Goal: Task Accomplishment & Management: Complete application form

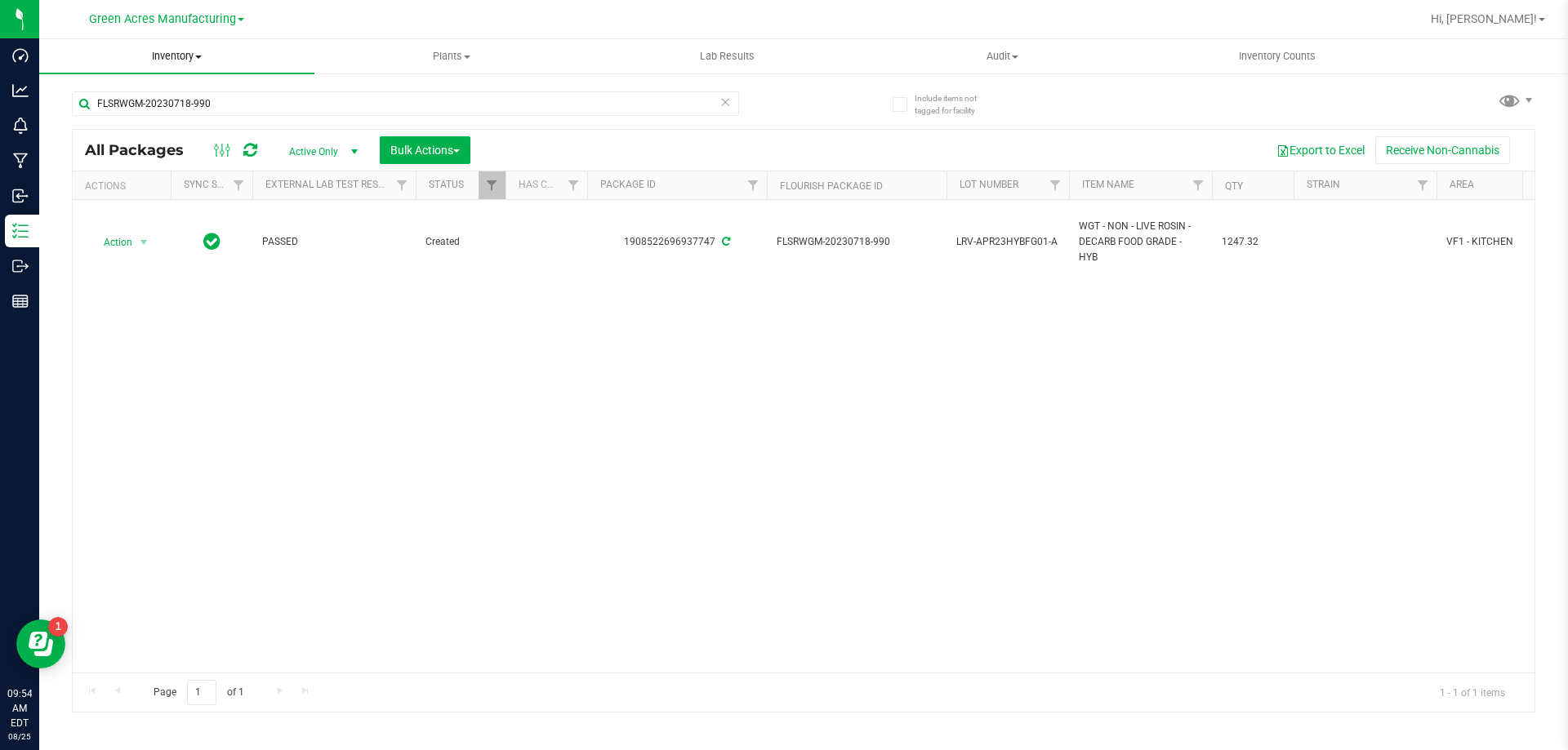
click at [155, 53] on span "Inventory" at bounding box center [176, 56] width 275 height 14
click at [173, 197] on span "From bill of materials" at bounding box center [113, 197] width 148 height 14
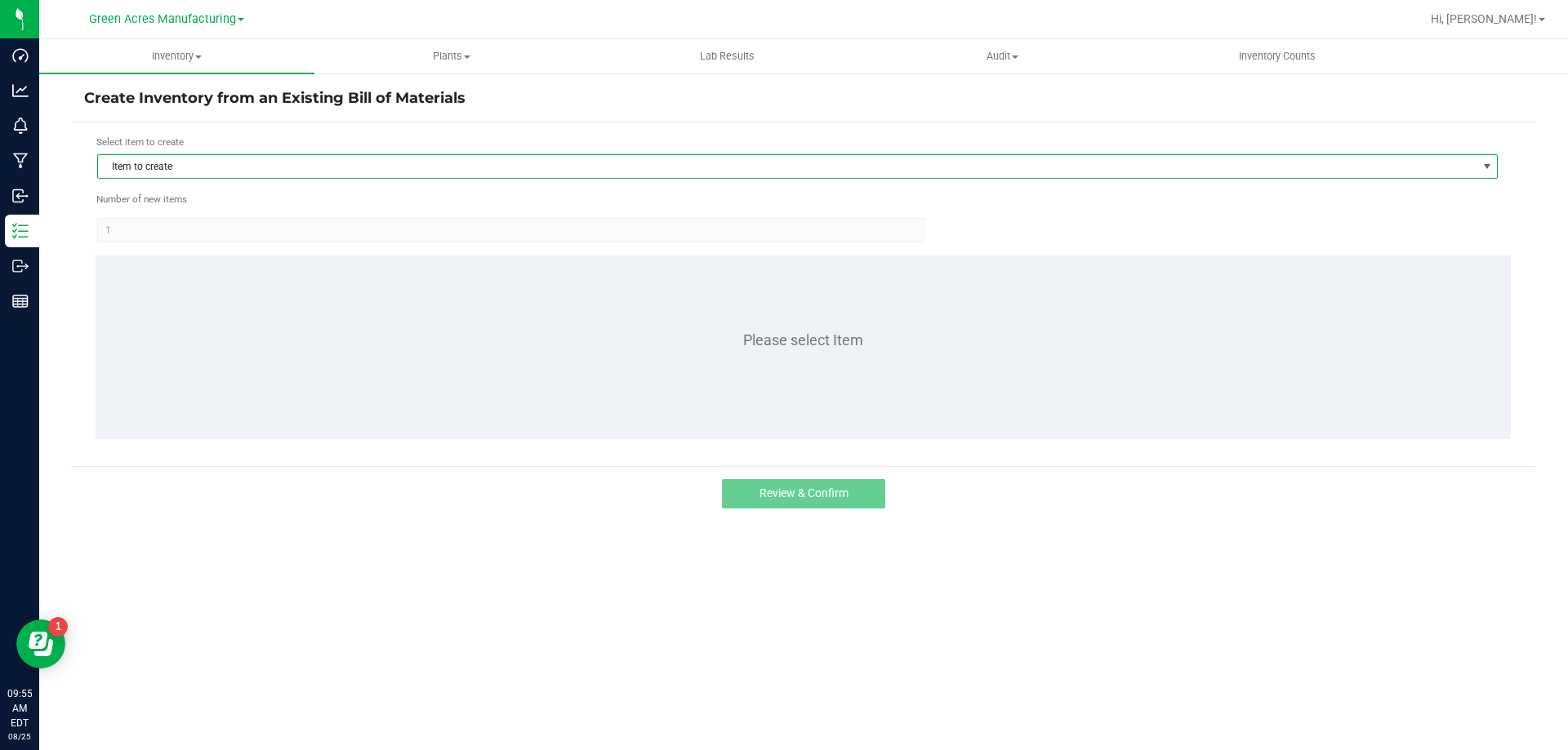
click at [331, 159] on span "Item to create" at bounding box center [787, 167] width 1378 height 23
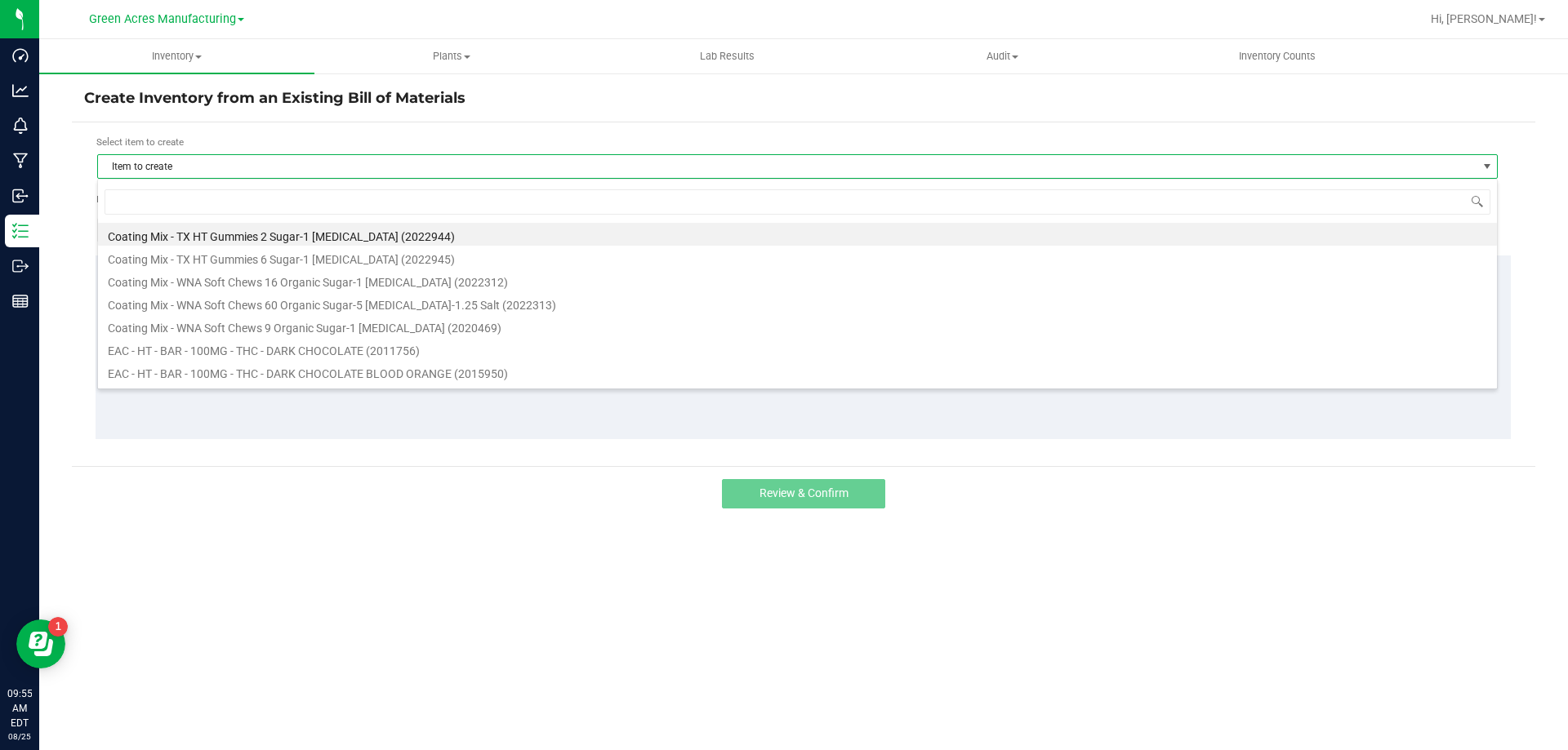
scroll to position [24, 1401]
click at [288, 200] on input at bounding box center [796, 202] width 1385 height 25
type input "mint"
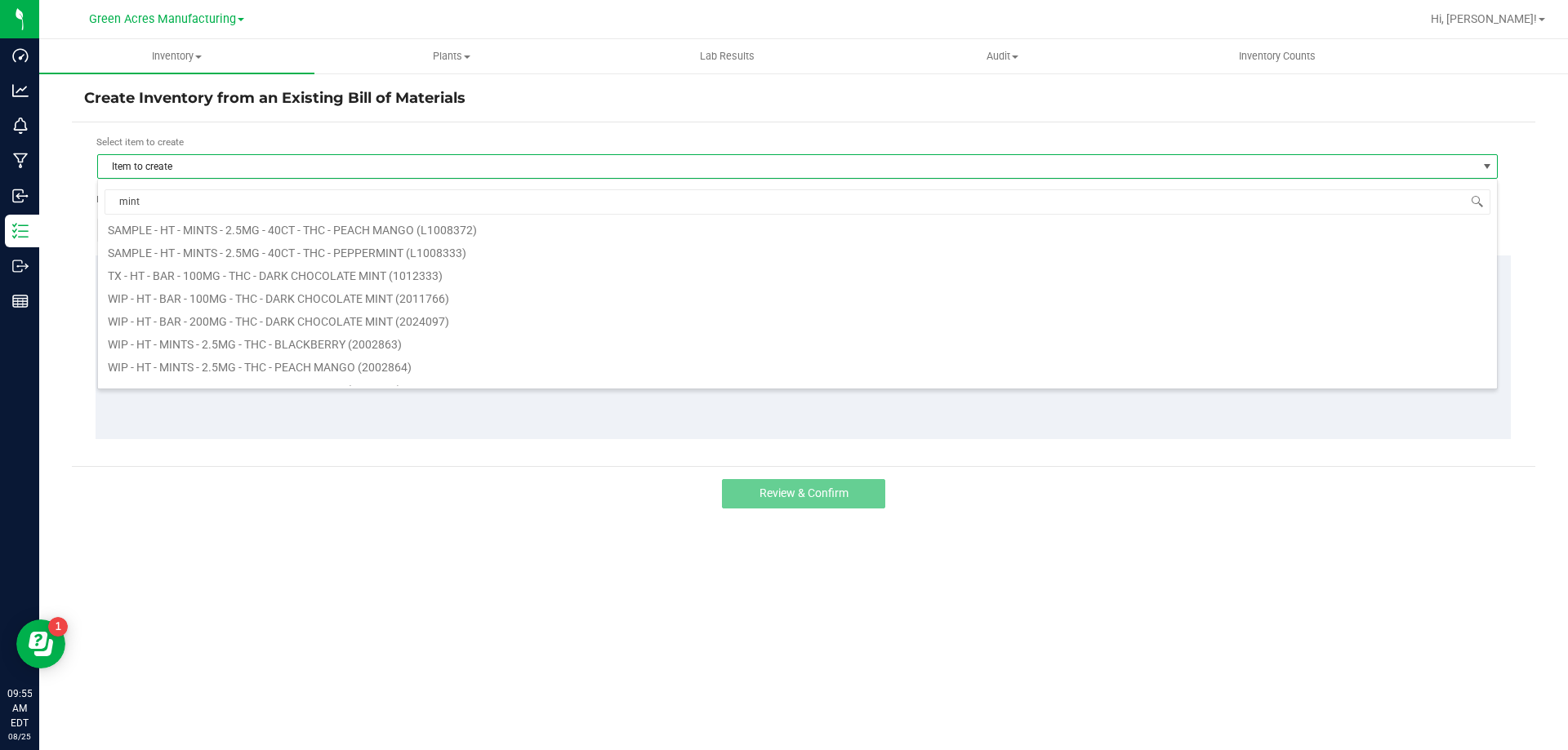
scroll to position [653, 0]
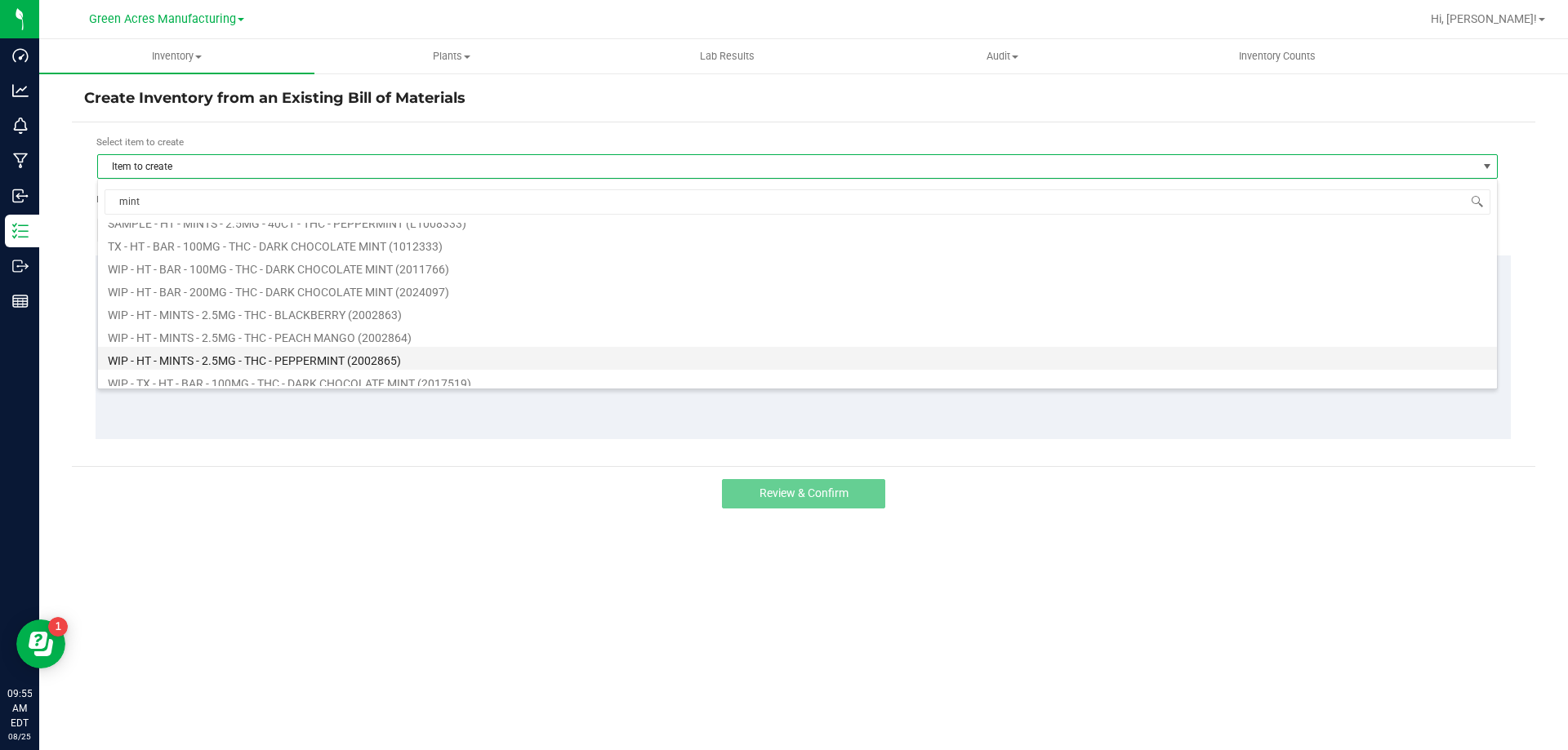
click at [244, 349] on li "WIP - HT - MINTS - 2.5MG - THC - PEPPERMINT (2002865)" at bounding box center [797, 359] width 1399 height 23
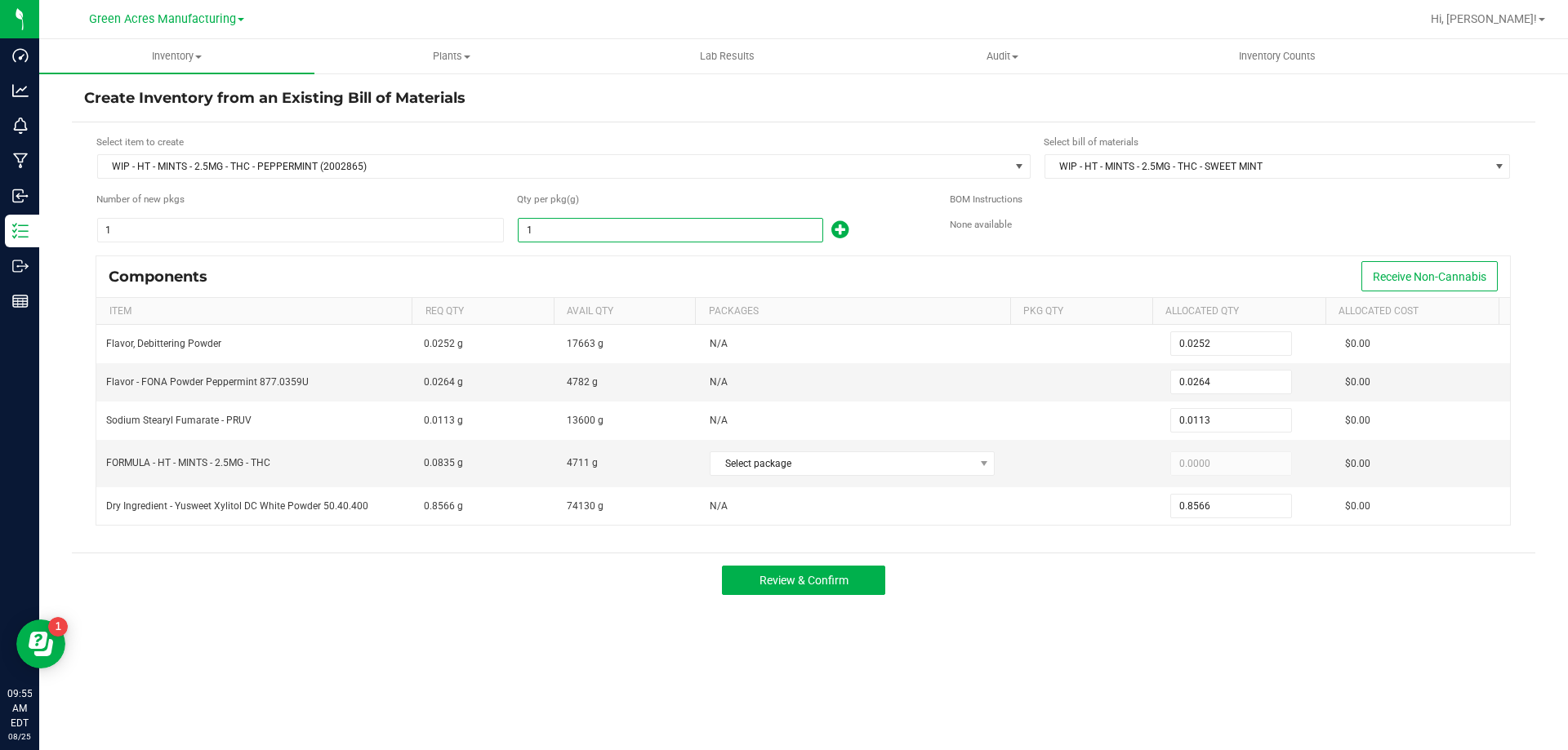
click at [574, 231] on input "1" at bounding box center [670, 231] width 304 height 23
type input "2"
type input "0.0504"
type input "0.0528"
type input "0.0226"
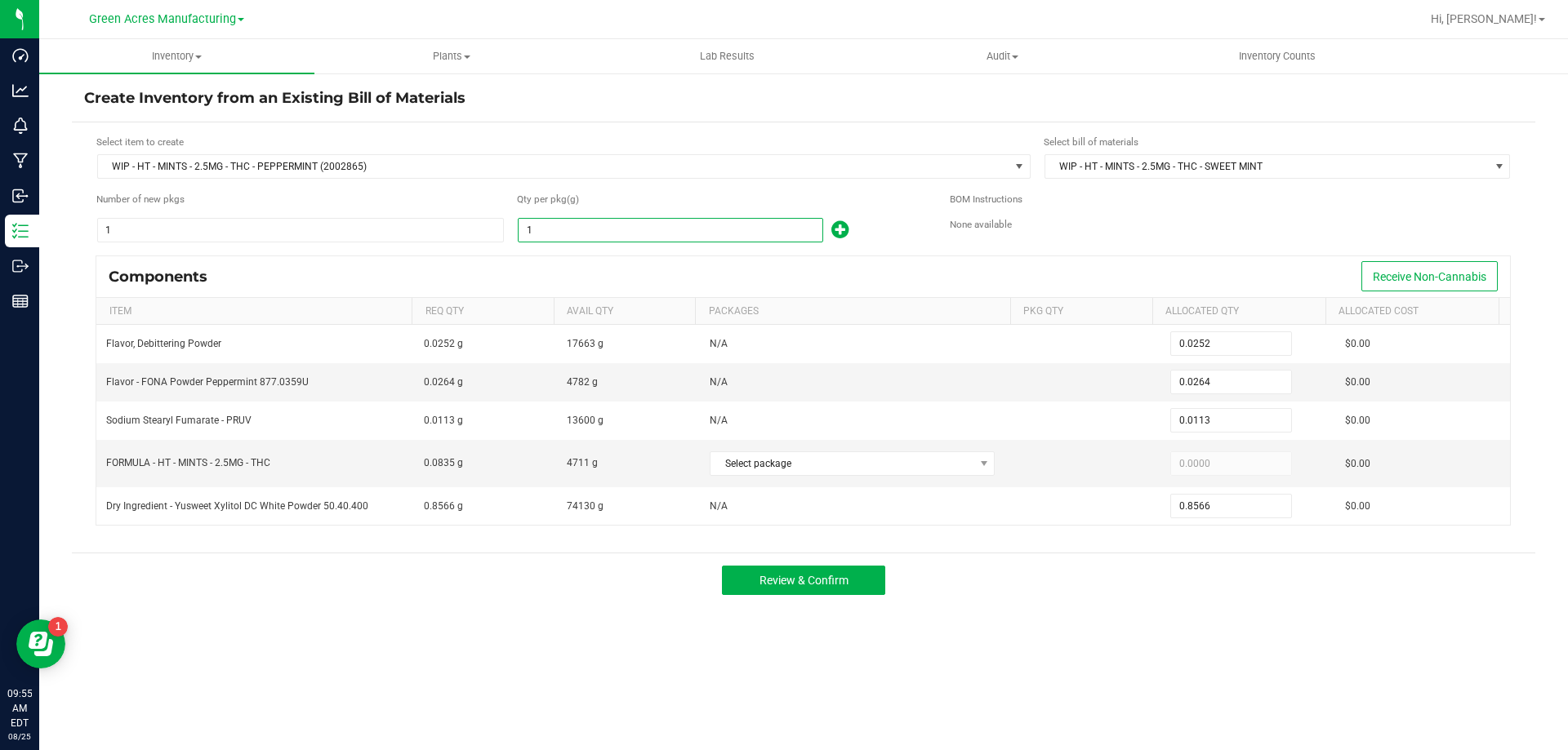
type input "1.7132"
type input "23"
type input "0.5796"
type input "0.6072"
type input "0.2599"
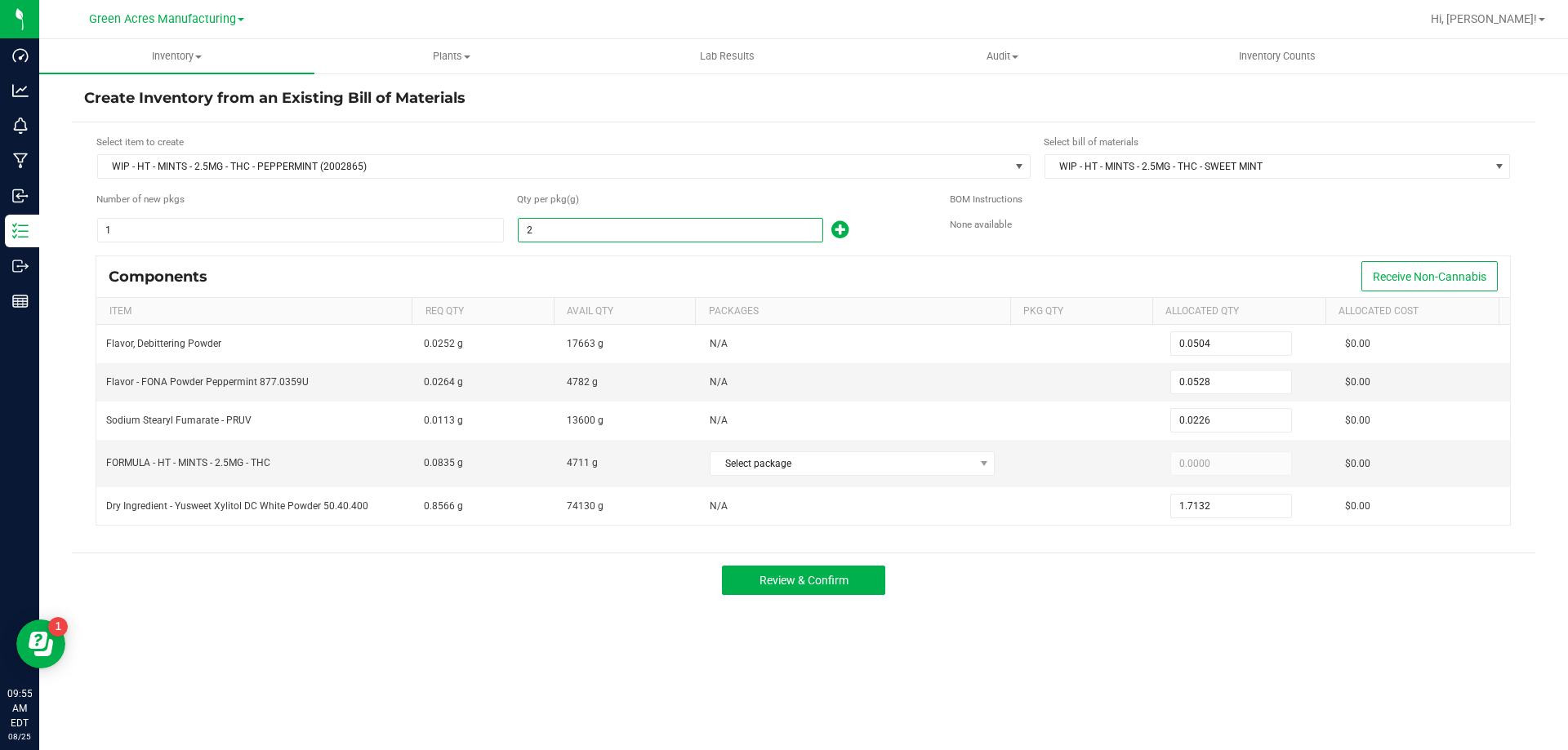
type input "19.7018"
type input "235"
type input "5.9220"
type input "6.2040"
type input "2.6555"
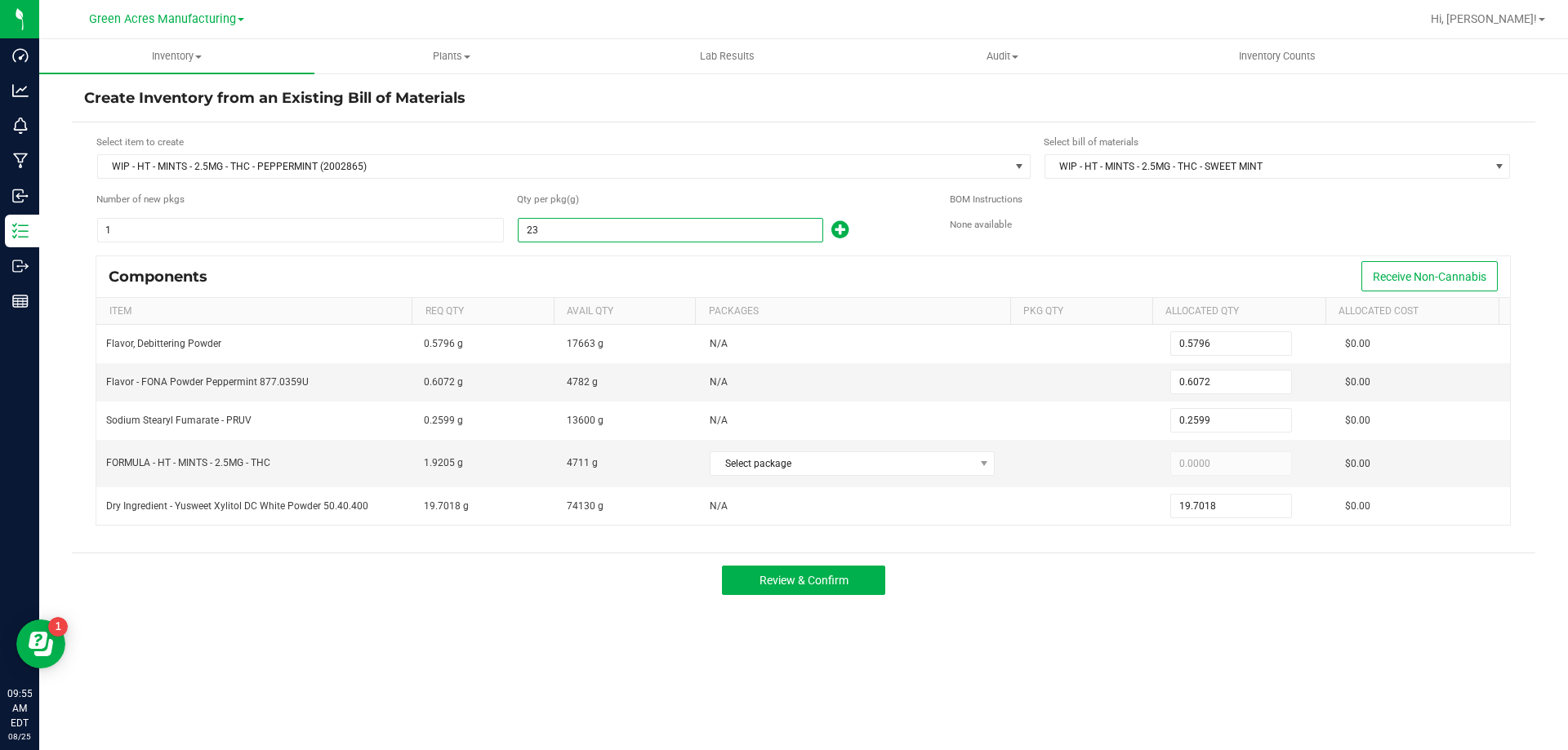
type input "201.3010"
type input "2358"
type input "59.4216"
type input "62.2512"
type input "26.6454"
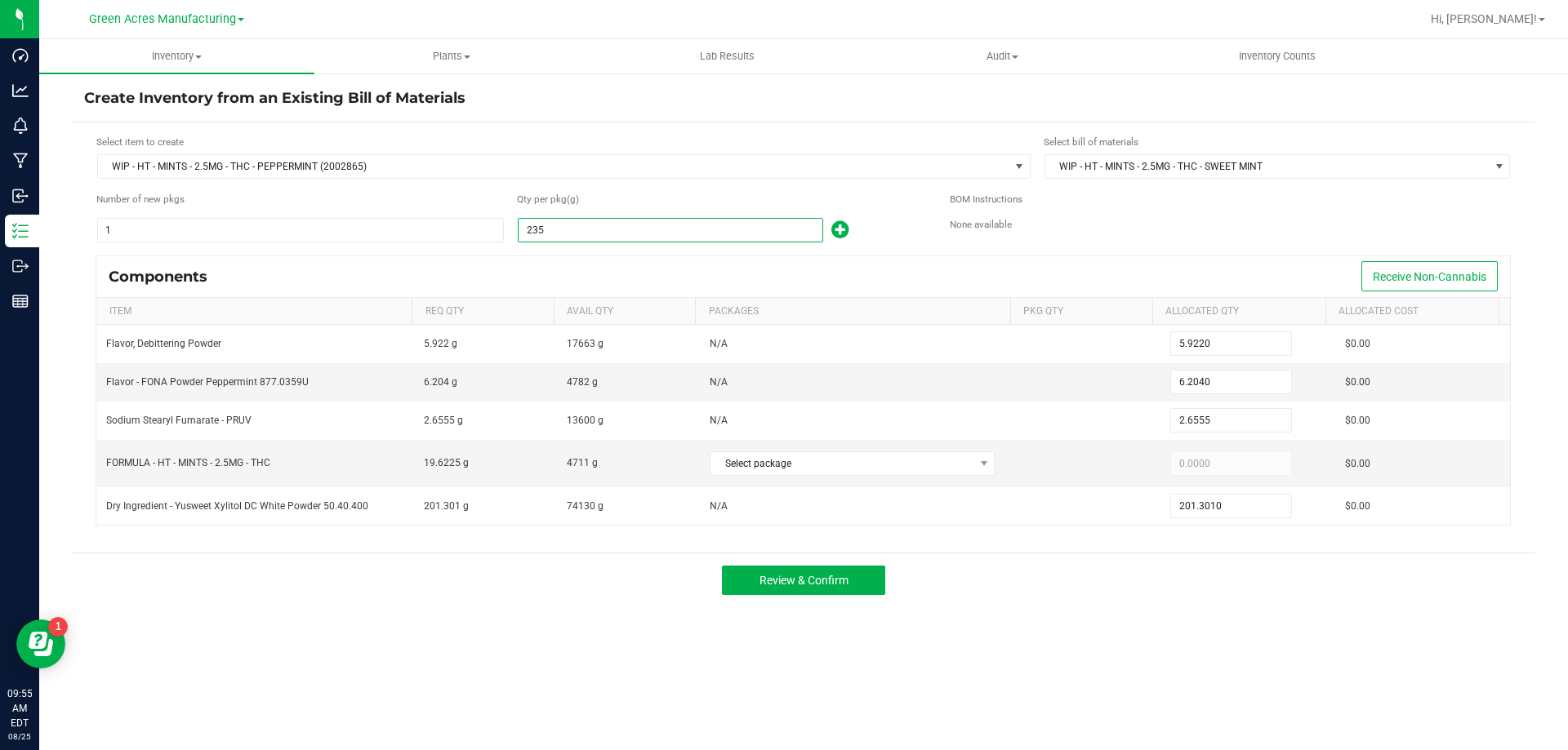
type input "2,019.8628"
type input "23585"
type input "594.3420"
type input "622.6440"
type input "266.5105"
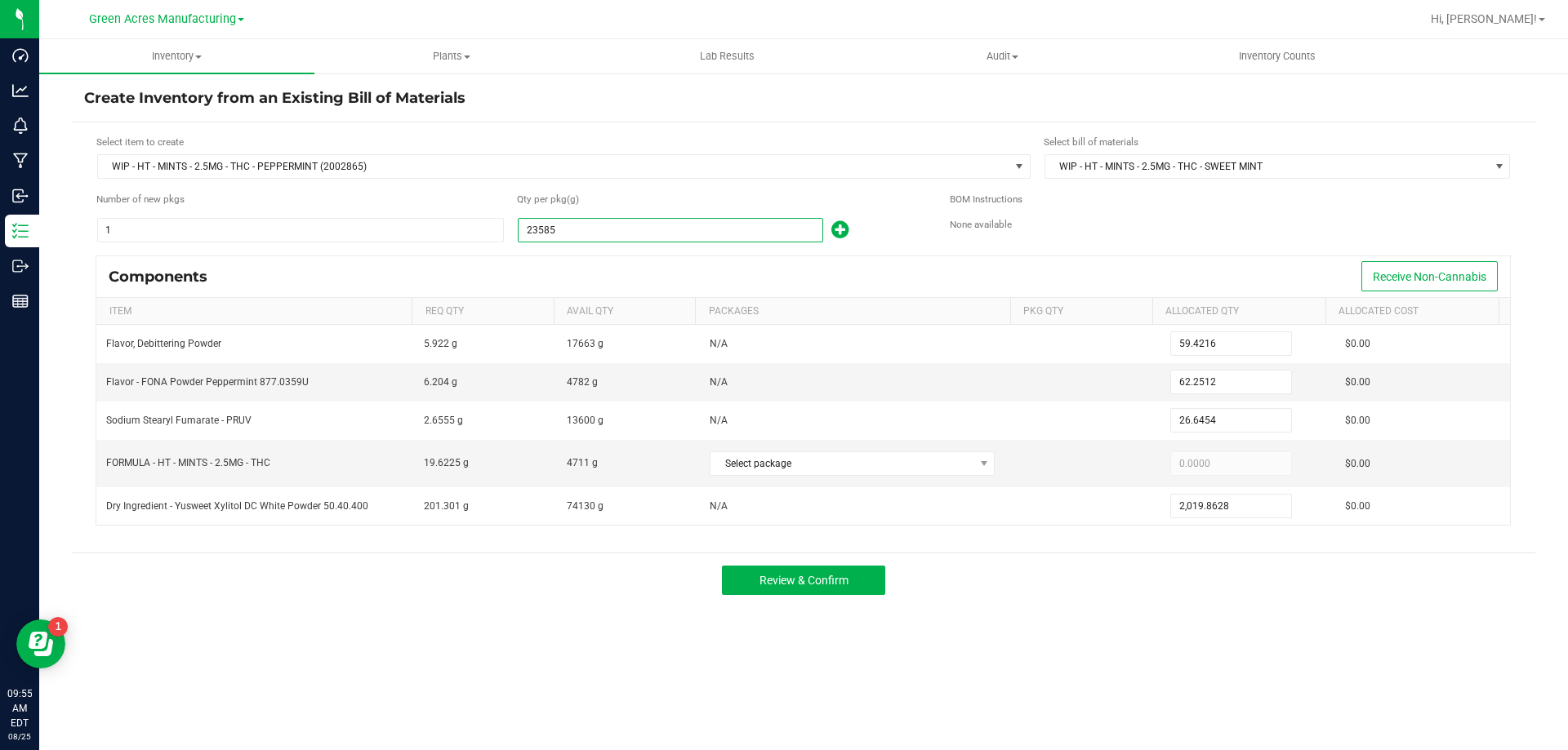
type input "20,202.9110"
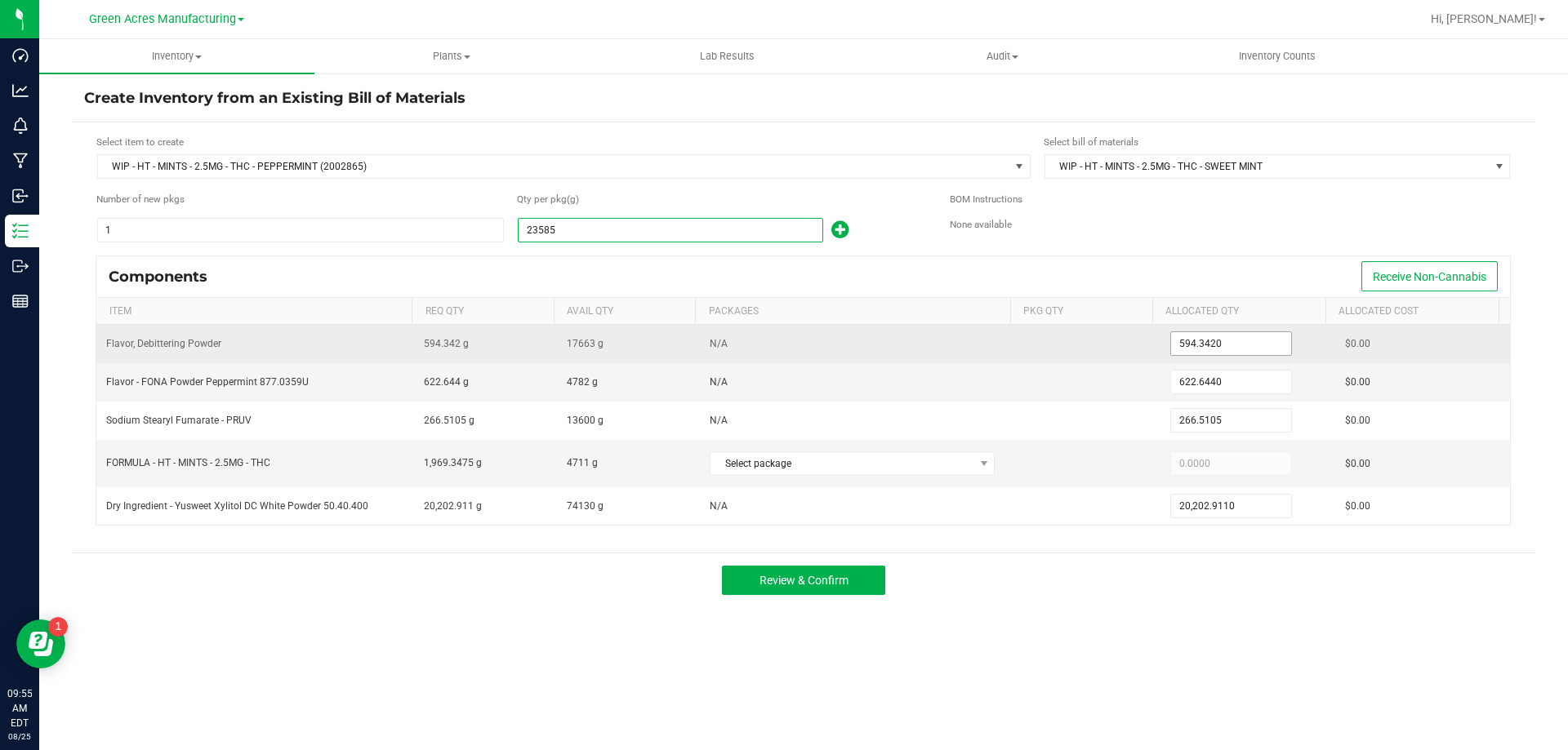
type input "23,585.0000"
click at [1203, 348] on input "594.342" at bounding box center [1230, 344] width 120 height 23
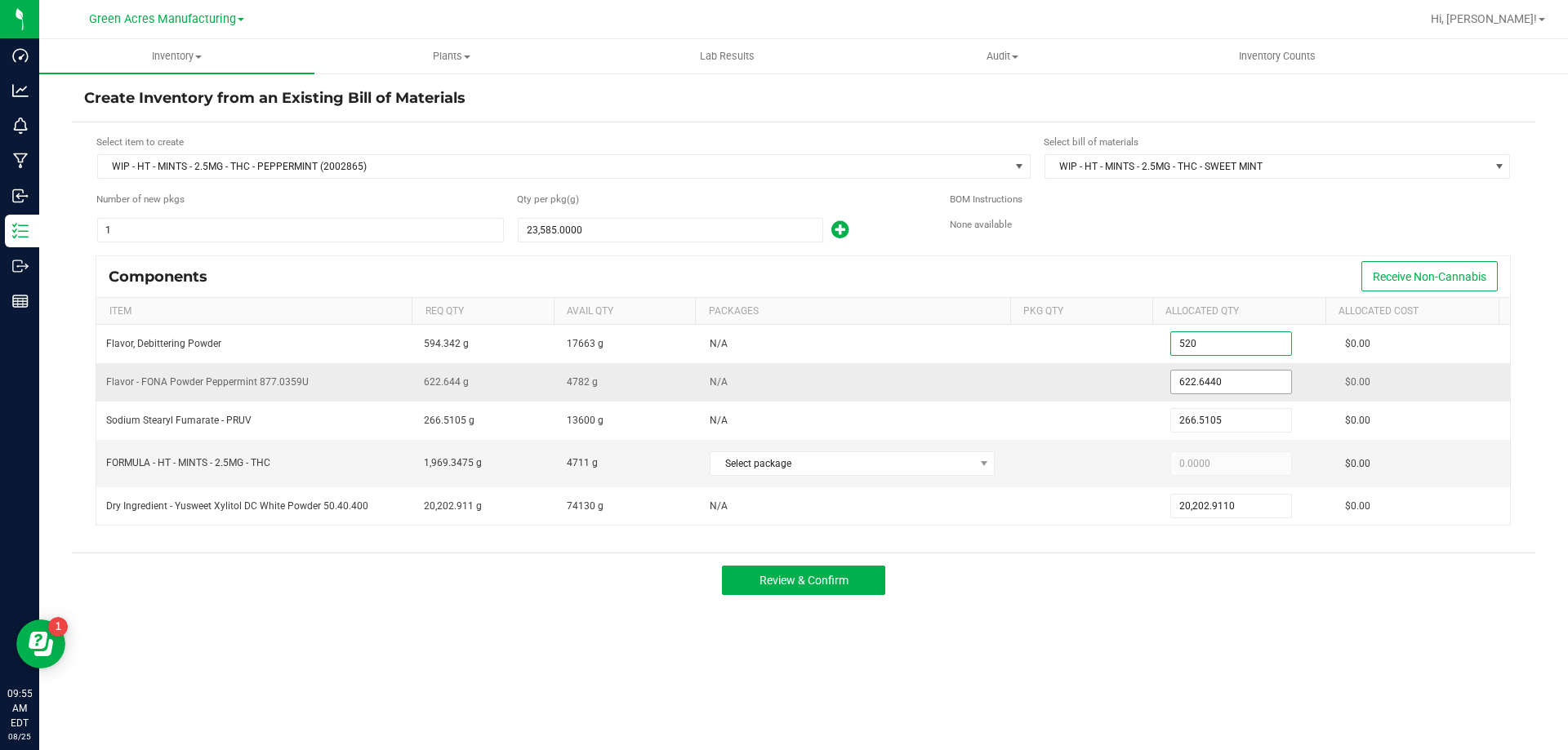
type input "520.0000"
click at [1203, 378] on input "622.644" at bounding box center [1230, 382] width 120 height 23
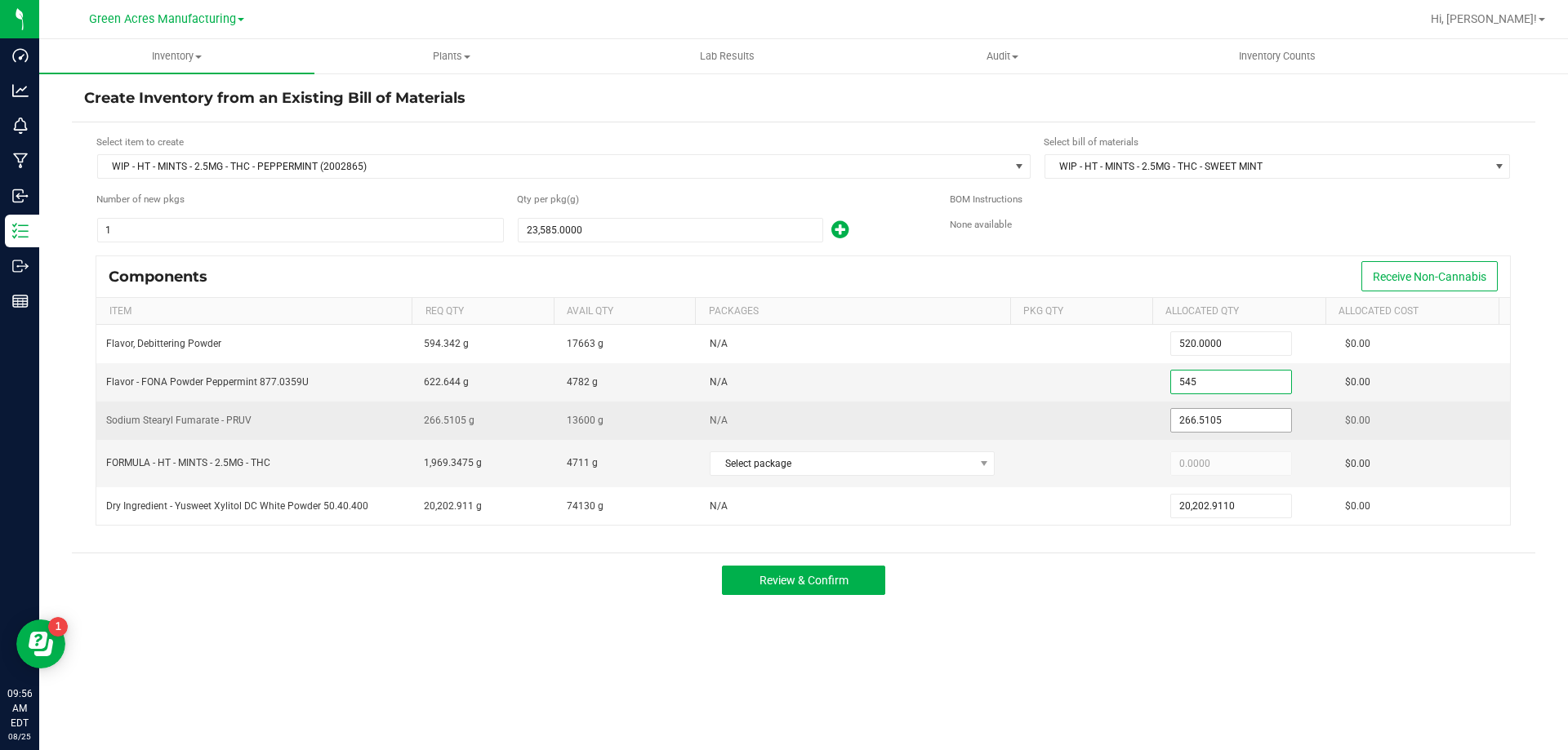
type input "545.0000"
click at [1197, 411] on input "266.5105" at bounding box center [1230, 420] width 120 height 23
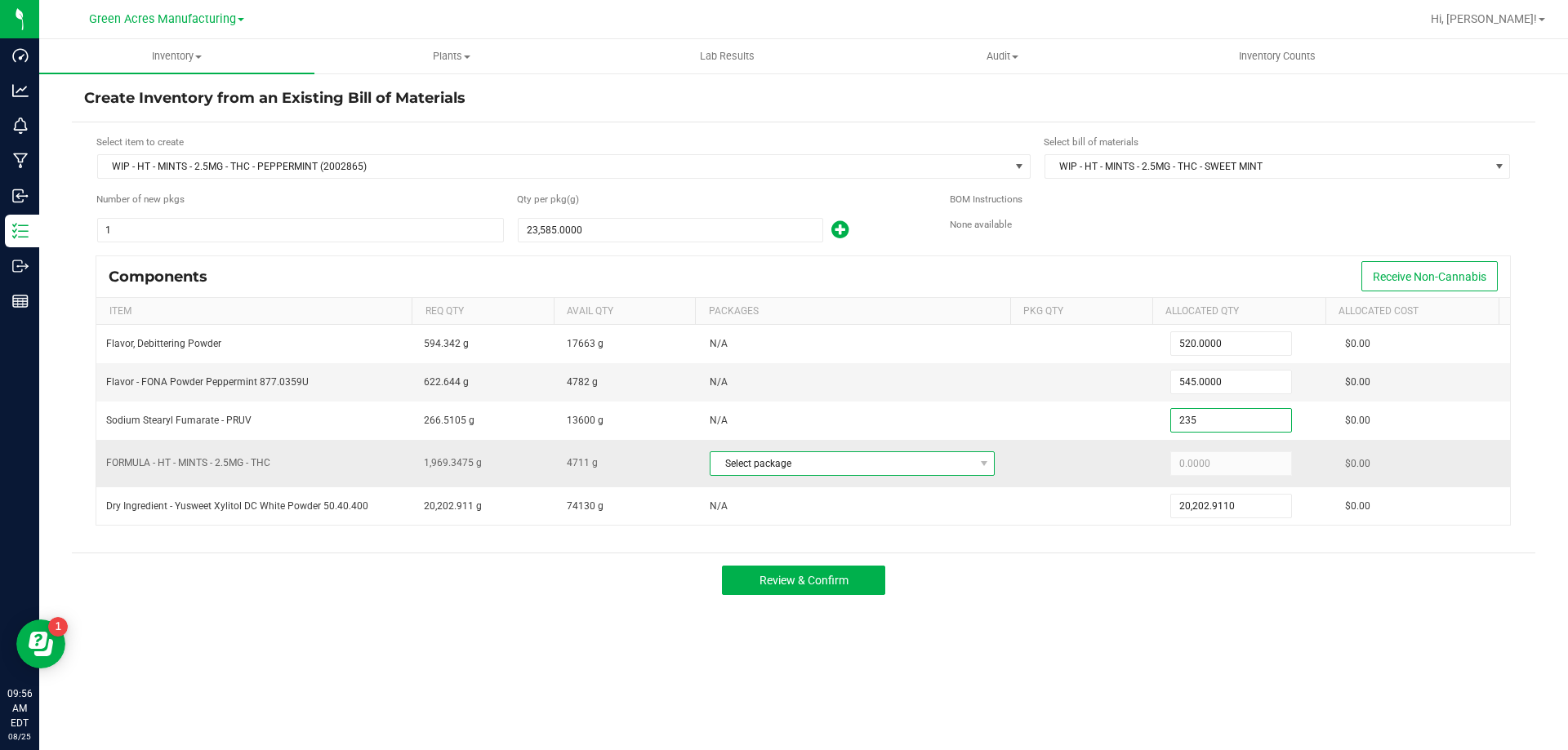
type input "235.0000"
click at [905, 458] on span "Select package" at bounding box center [841, 464] width 263 height 23
click at [857, 528] on li "5671708664397652 (MINT20250806)" at bounding box center [845, 532] width 281 height 23
click at [1193, 464] on input "1969.3475" at bounding box center [1230, 464] width 120 height 23
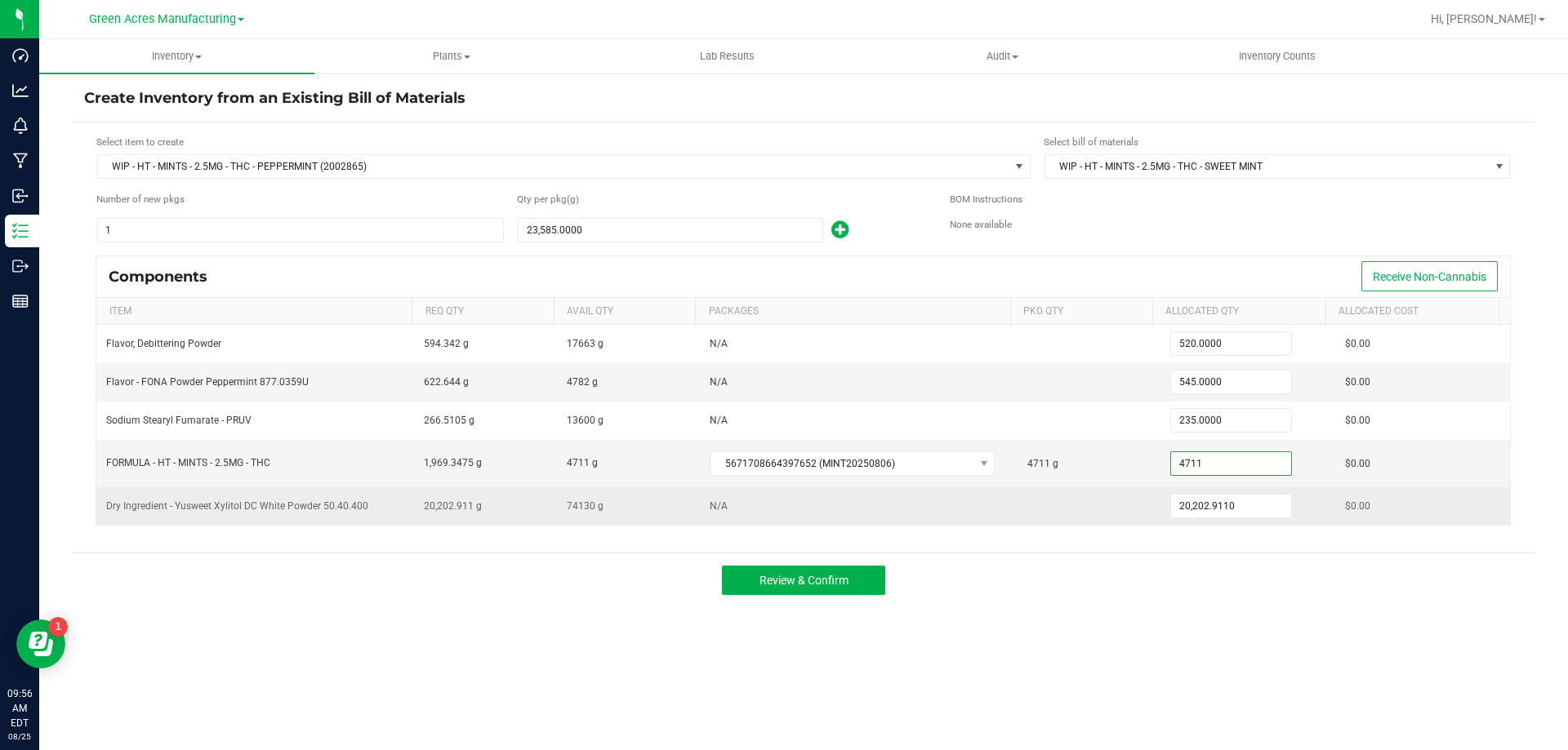
type input "4,711.0000"
click at [1168, 493] on td "20,202.9110" at bounding box center [1247, 506] width 175 height 37
click at [1177, 504] on input "20202.911" at bounding box center [1230, 506] width 120 height 23
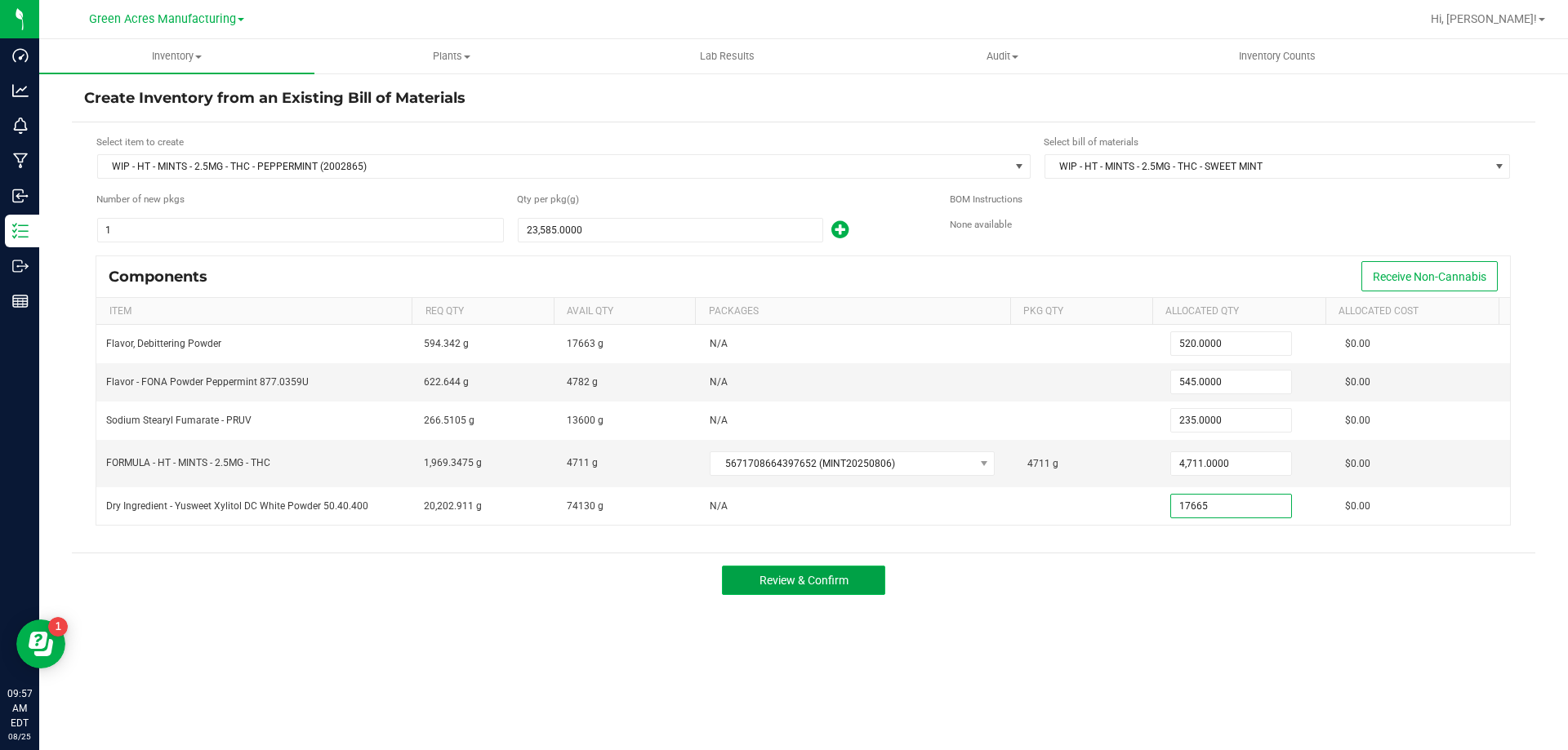
type input "17,665.0000"
click at [845, 586] on span "Review & Confirm" at bounding box center [804, 580] width 89 height 13
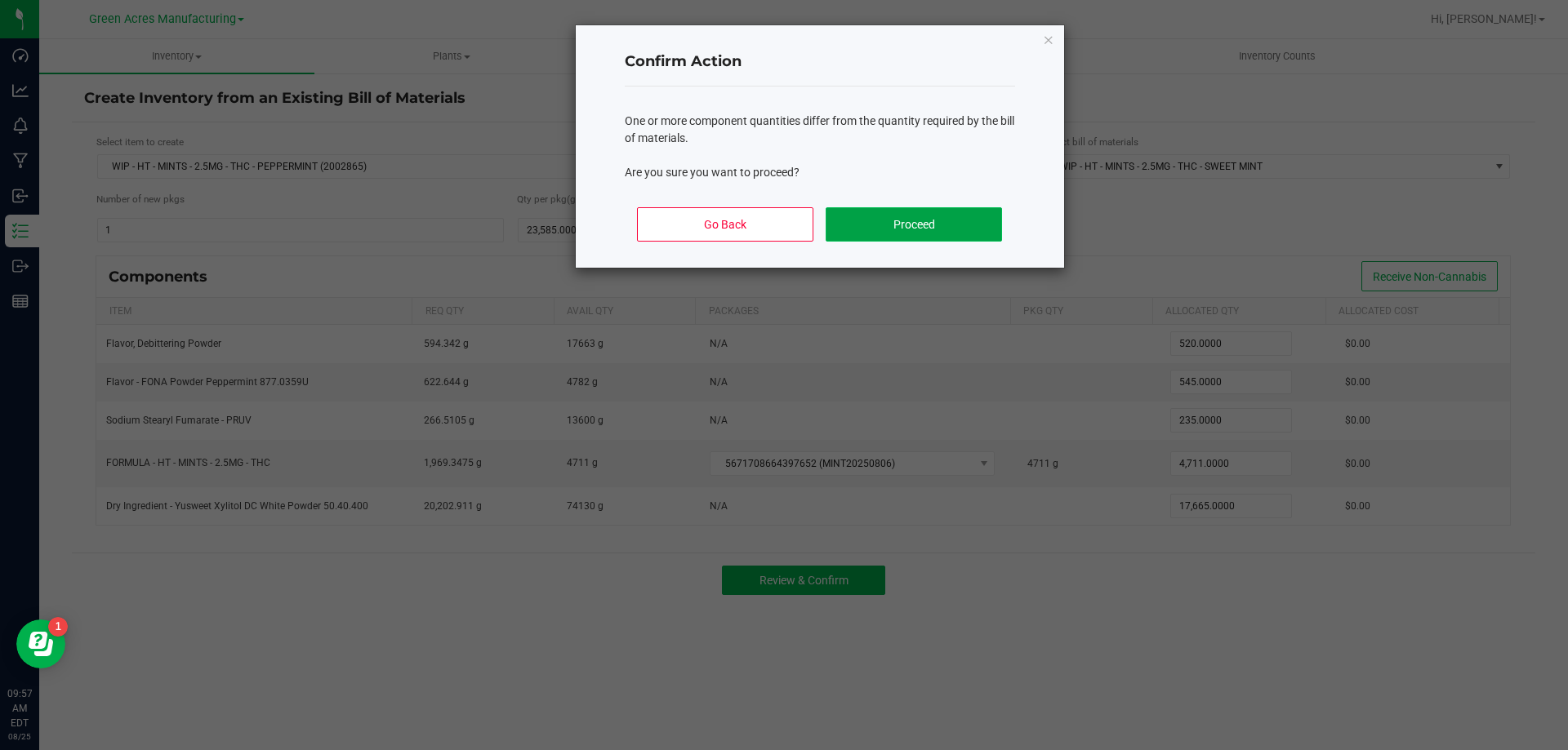
click at [846, 237] on button "Proceed" at bounding box center [913, 224] width 176 height 34
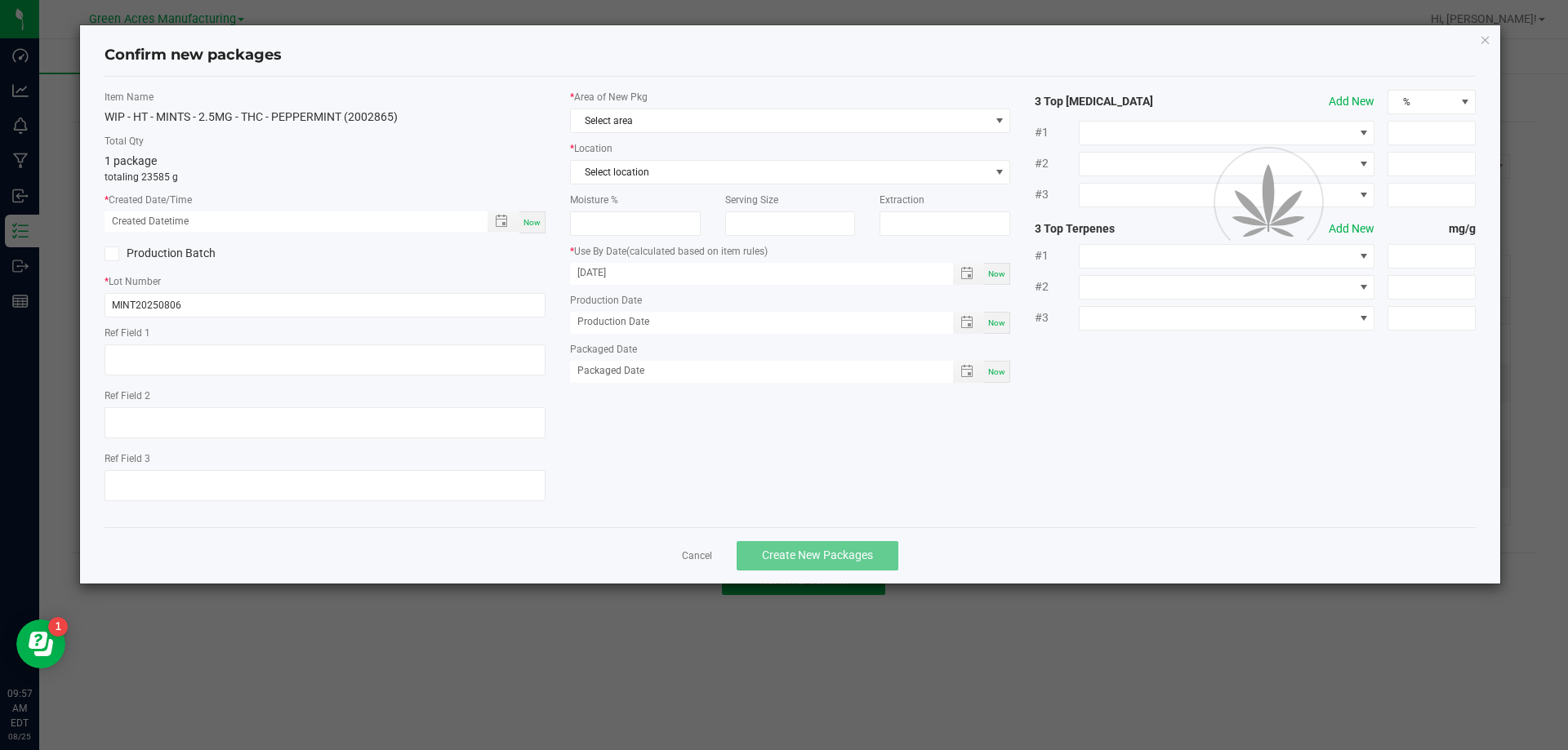
type input "02/16/2026"
click at [530, 222] on span "Now" at bounding box center [532, 223] width 17 height 9
type input "08/25/2025 09:57 AM"
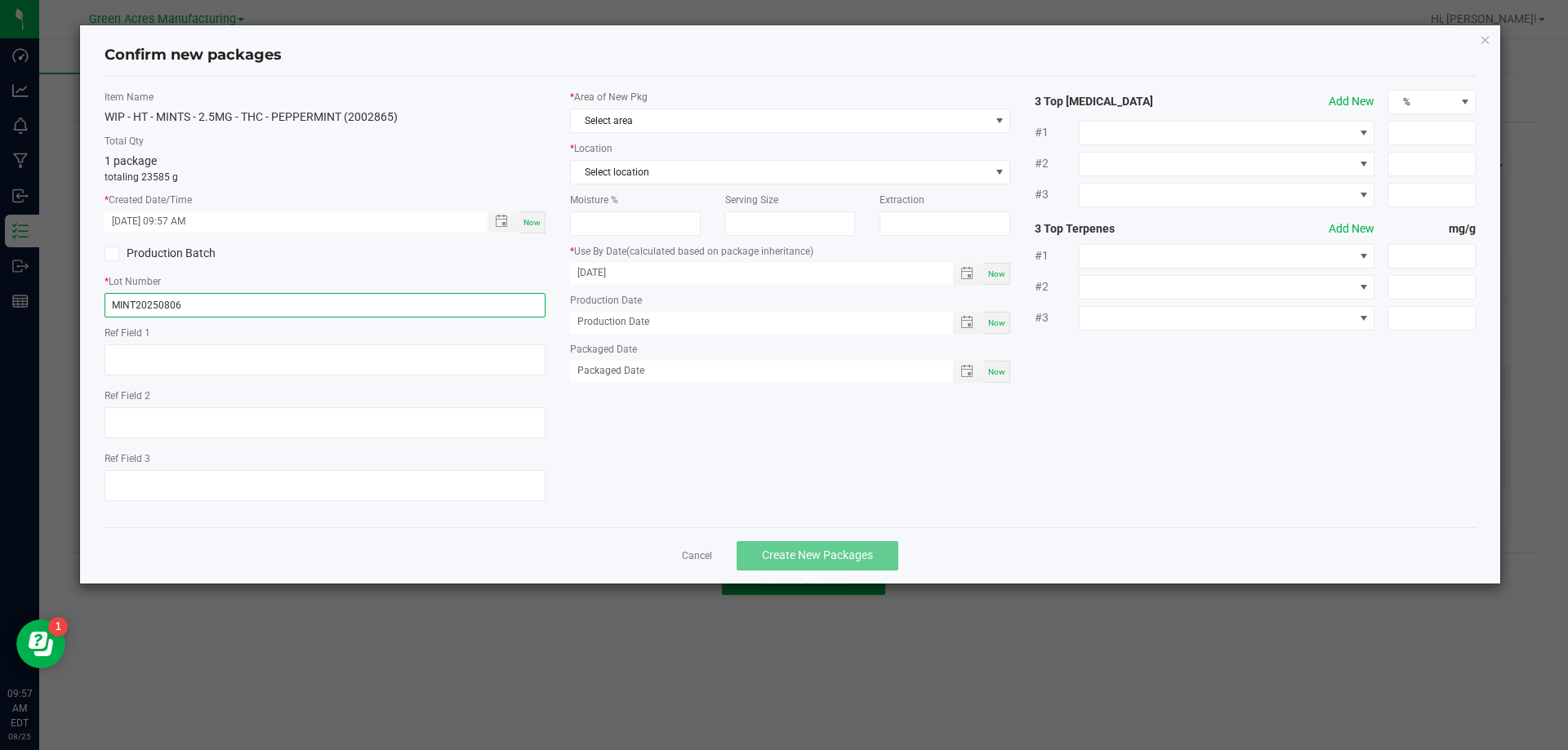
drag, startPoint x: 210, startPoint y: 299, endPoint x: 98, endPoint y: 303, distance: 112.1
click at [98, 303] on div "Item Name WIP - HT - MINTS - 2.5MG - THC - PEPPERMINT (2002865) Total Qty 1 pac…" at bounding box center [325, 302] width 465 height 425
type input "SN250825PEP1"
drag, startPoint x: 700, startPoint y: 103, endPoint x: 693, endPoint y: 128, distance: 26.0
click at [700, 104] on div "* Area of New Pkg Select area" at bounding box center [790, 111] width 441 height 44
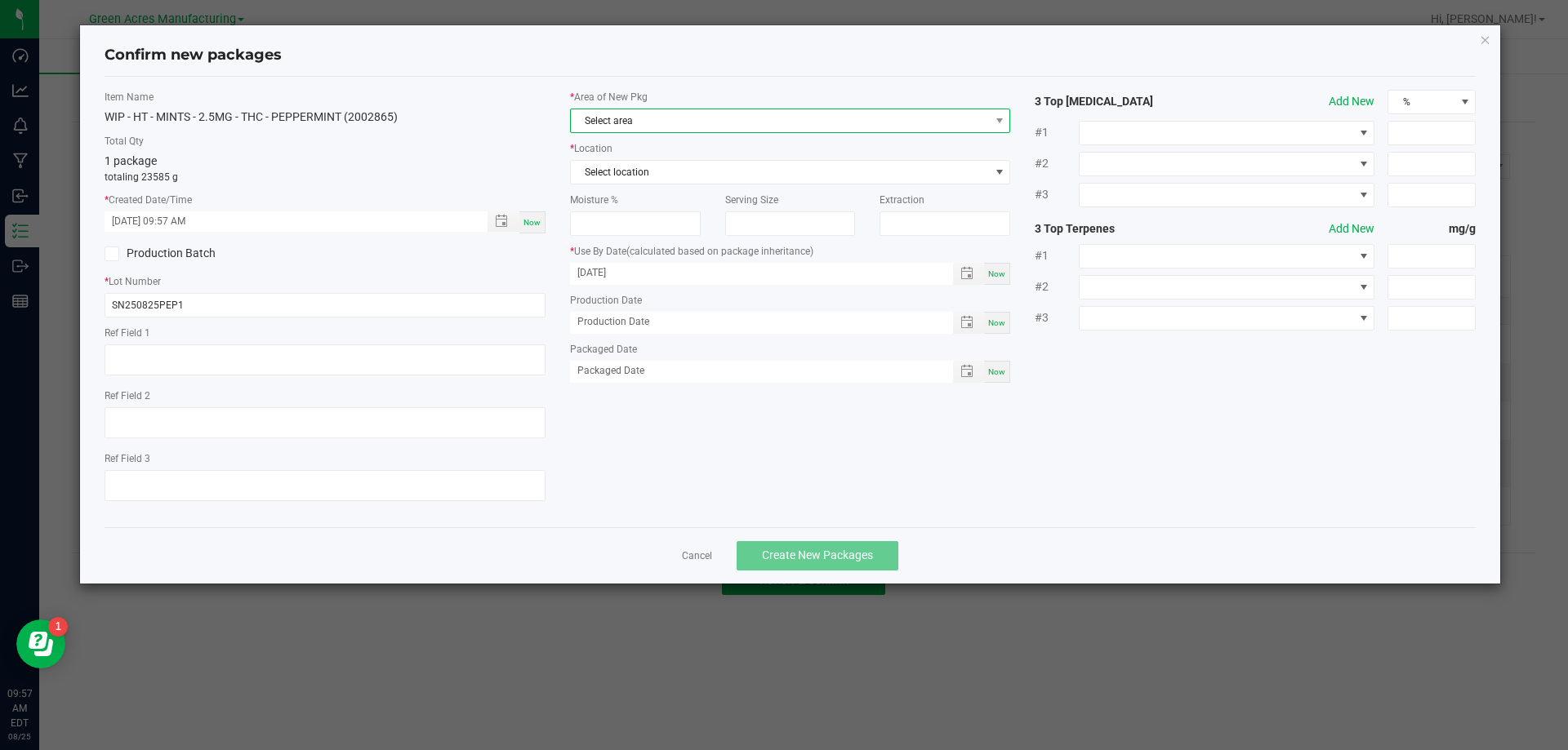
click at [693, 128] on span "Select area" at bounding box center [780, 121] width 419 height 23
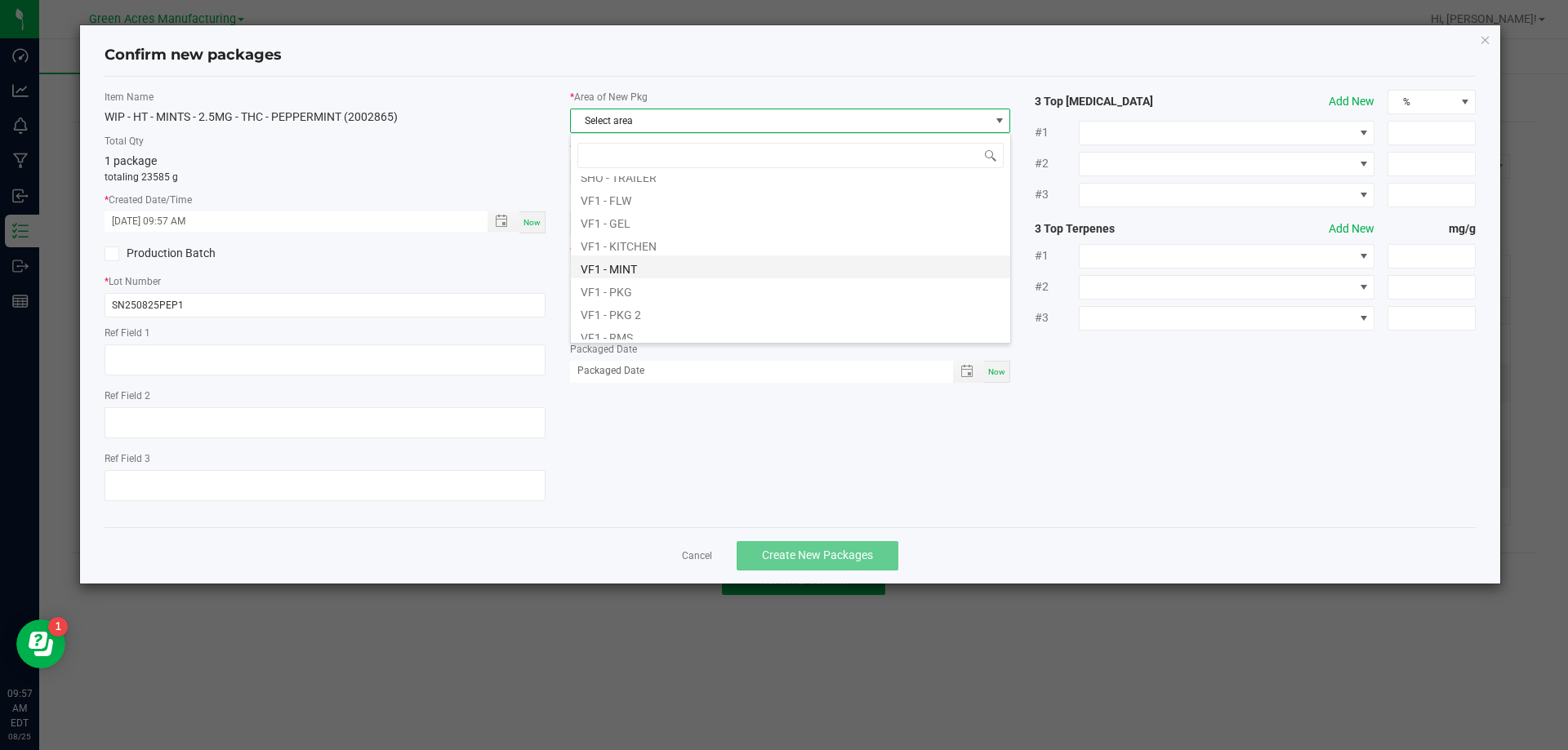
scroll to position [653, 0]
click at [636, 269] on li "VF1 - MINT" at bounding box center [790, 266] width 439 height 23
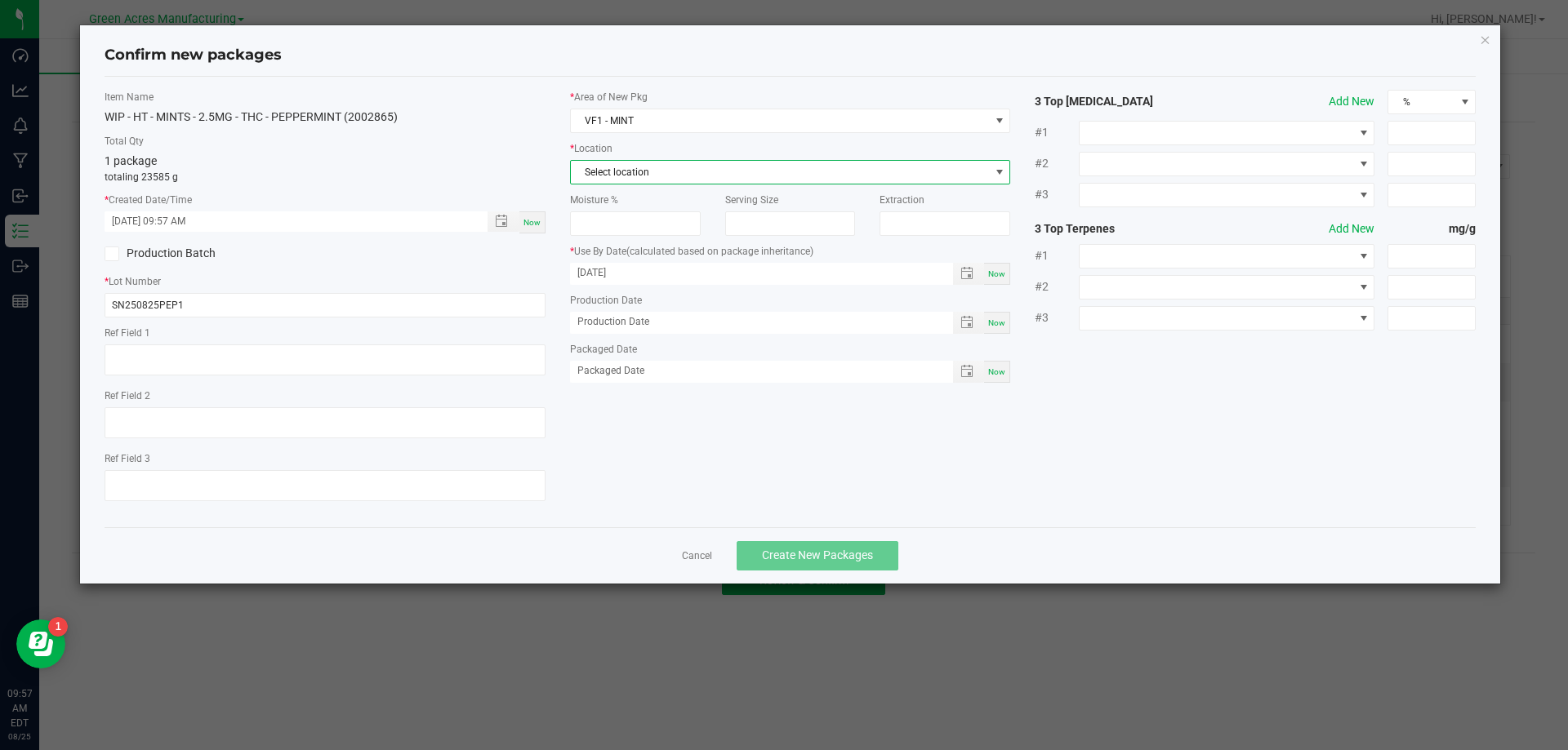
click at [652, 171] on span "Select location" at bounding box center [780, 173] width 419 height 23
click at [631, 264] on li "MINT - Production" at bounding box center [790, 262] width 439 height 23
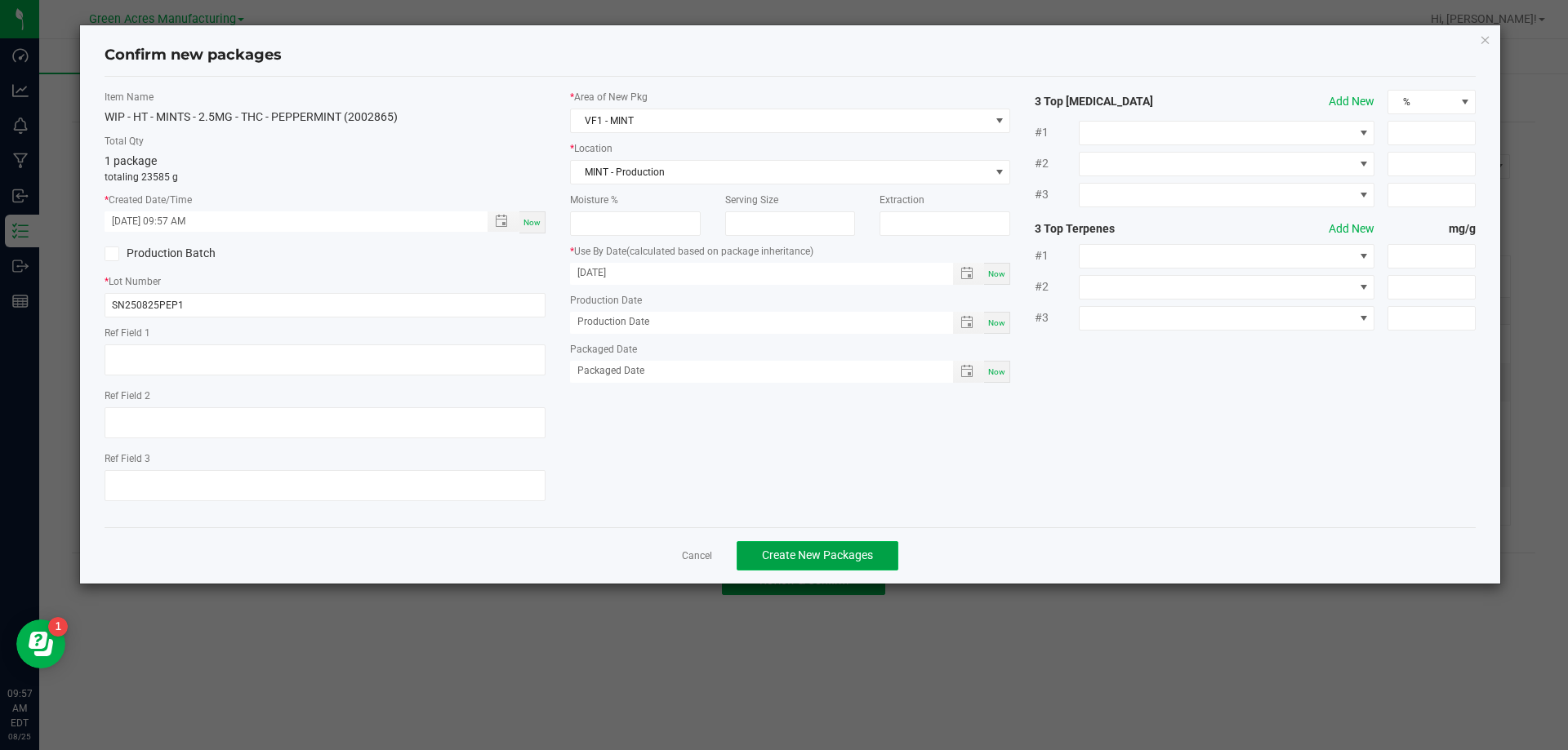
click at [816, 553] on span "Create New Packages" at bounding box center [817, 555] width 111 height 13
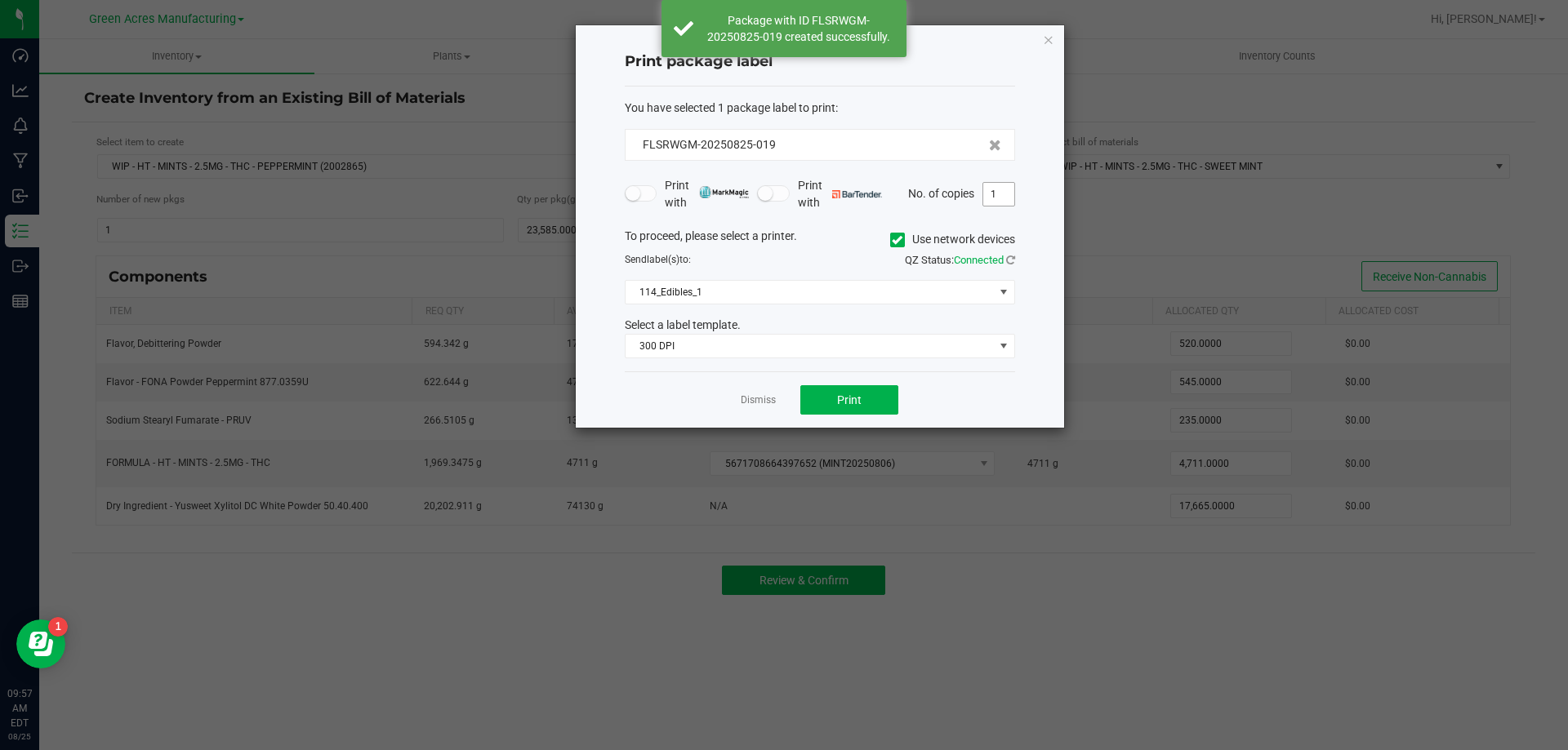
click at [993, 197] on input "1" at bounding box center [999, 194] width 31 height 23
type input "4"
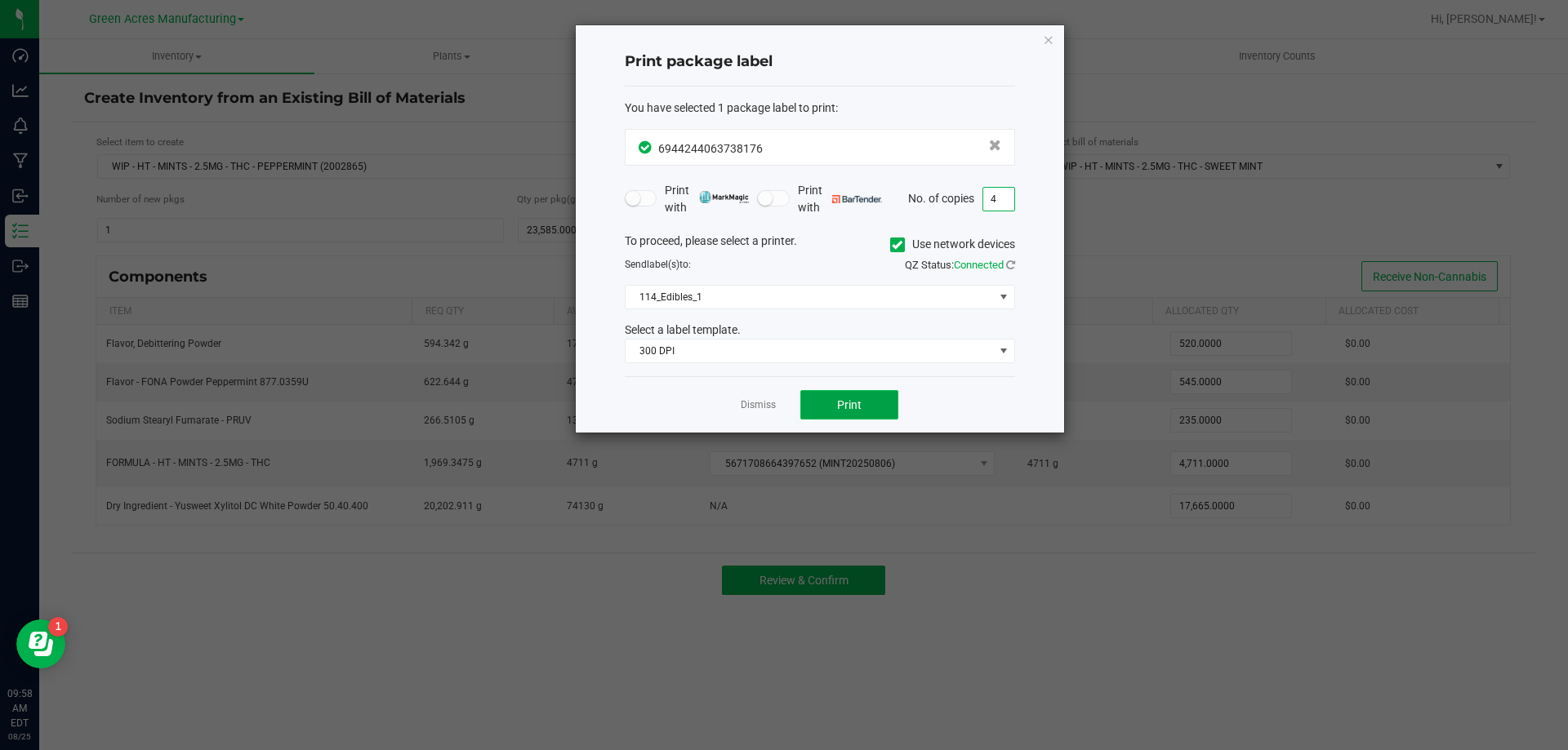
click at [839, 409] on span "Print" at bounding box center [849, 404] width 24 height 13
click at [760, 408] on link "Dismiss" at bounding box center [757, 405] width 35 height 14
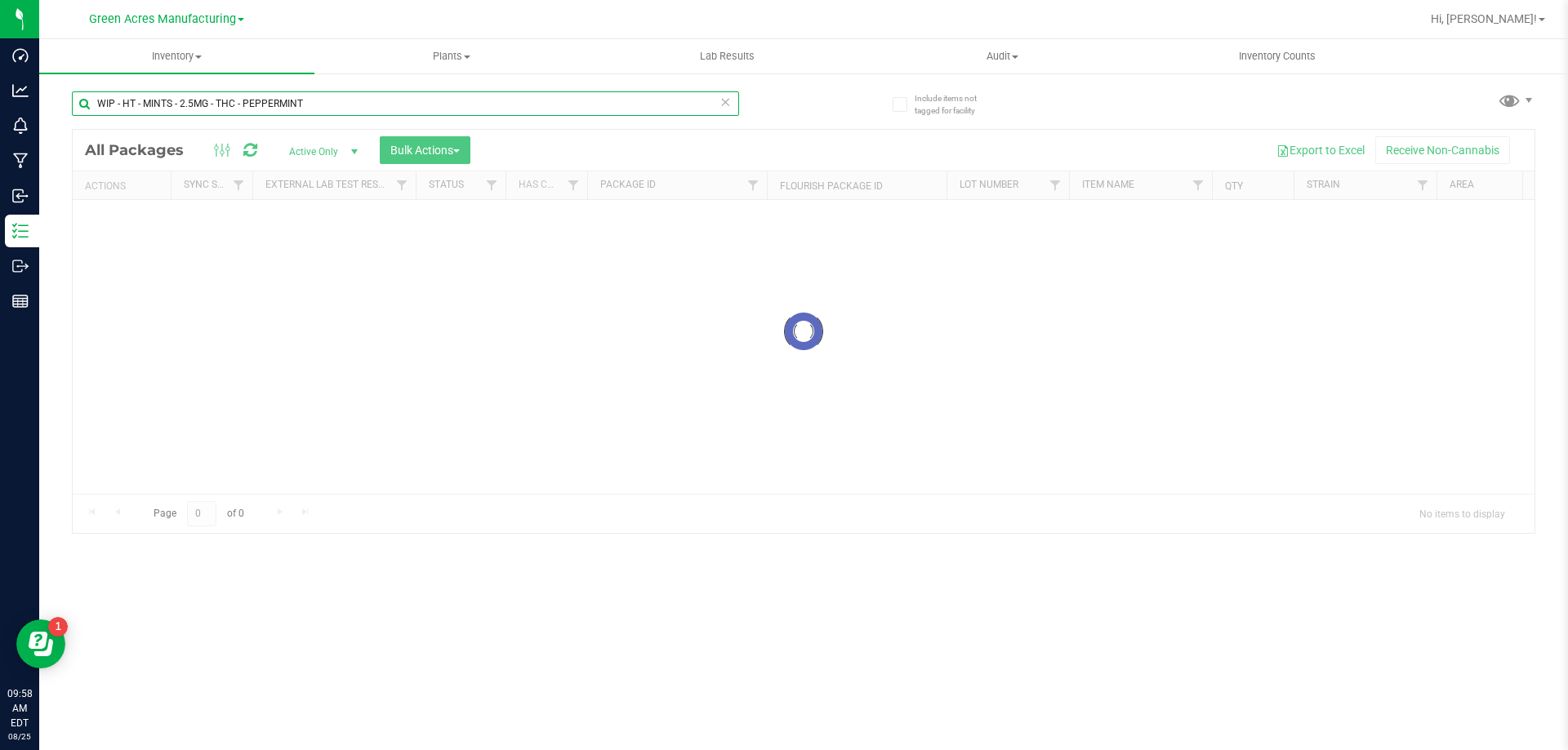
drag, startPoint x: 312, startPoint y: 98, endPoint x: 56, endPoint y: 101, distance: 256.0
click at [61, 102] on div "Include items not tagged for facility WIP - HT - MINTS - 2.5MG - THC - PEPPERMI…" at bounding box center [804, 321] width 1529 height 498
paste input "8555557543587578"
type input "8555557543587578"
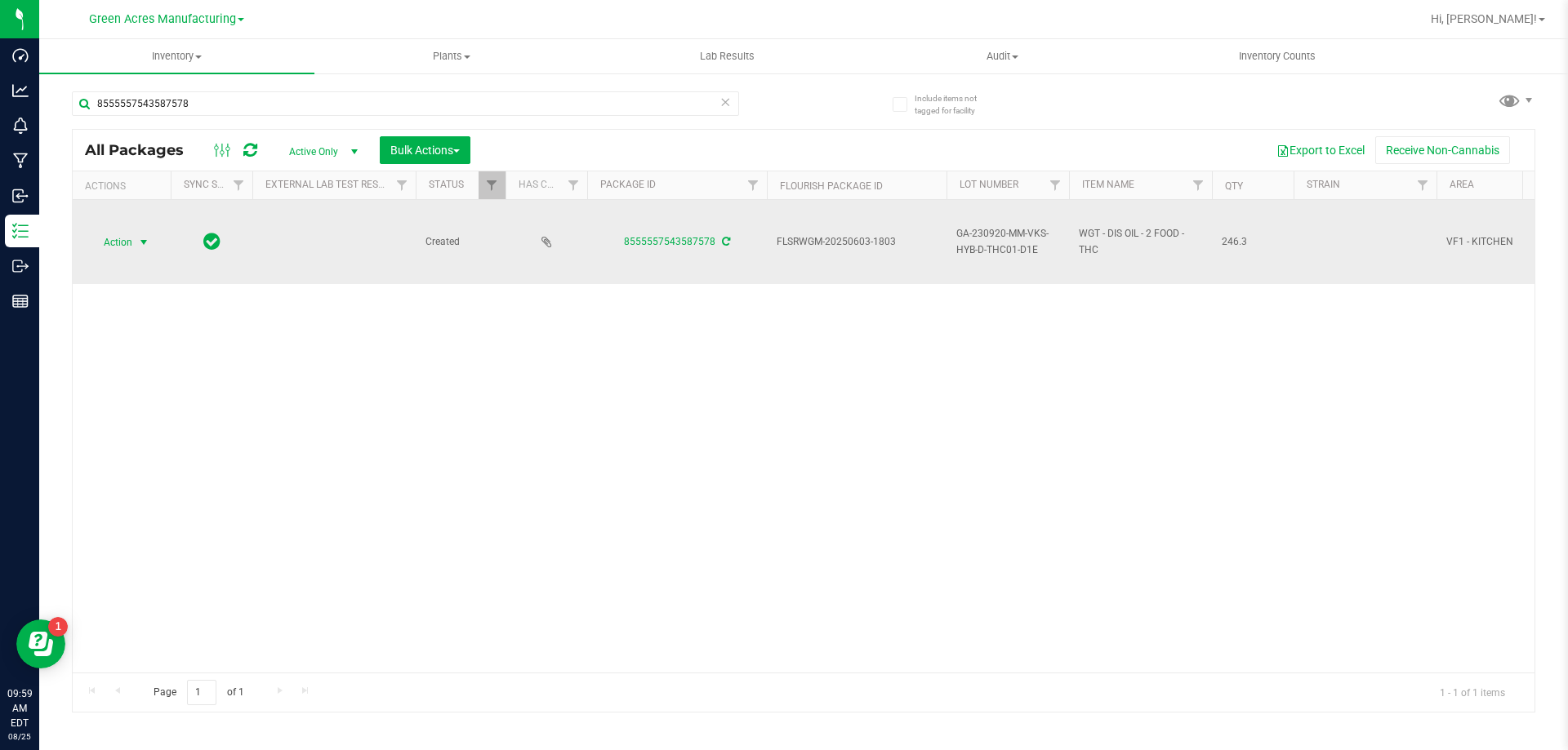
click at [132, 234] on span "Action" at bounding box center [110, 242] width 44 height 23
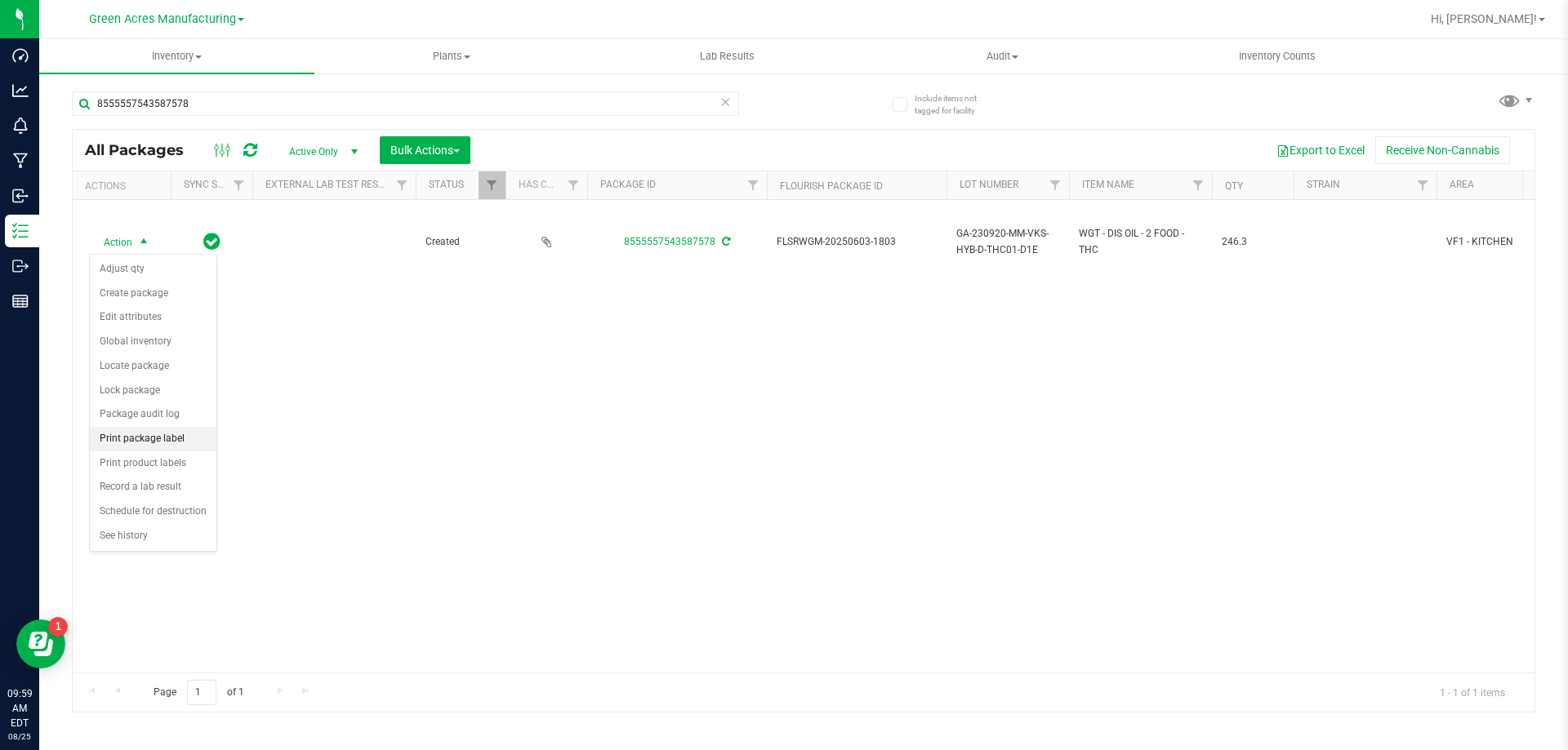
click at [161, 436] on li "Print package label" at bounding box center [153, 438] width 127 height 24
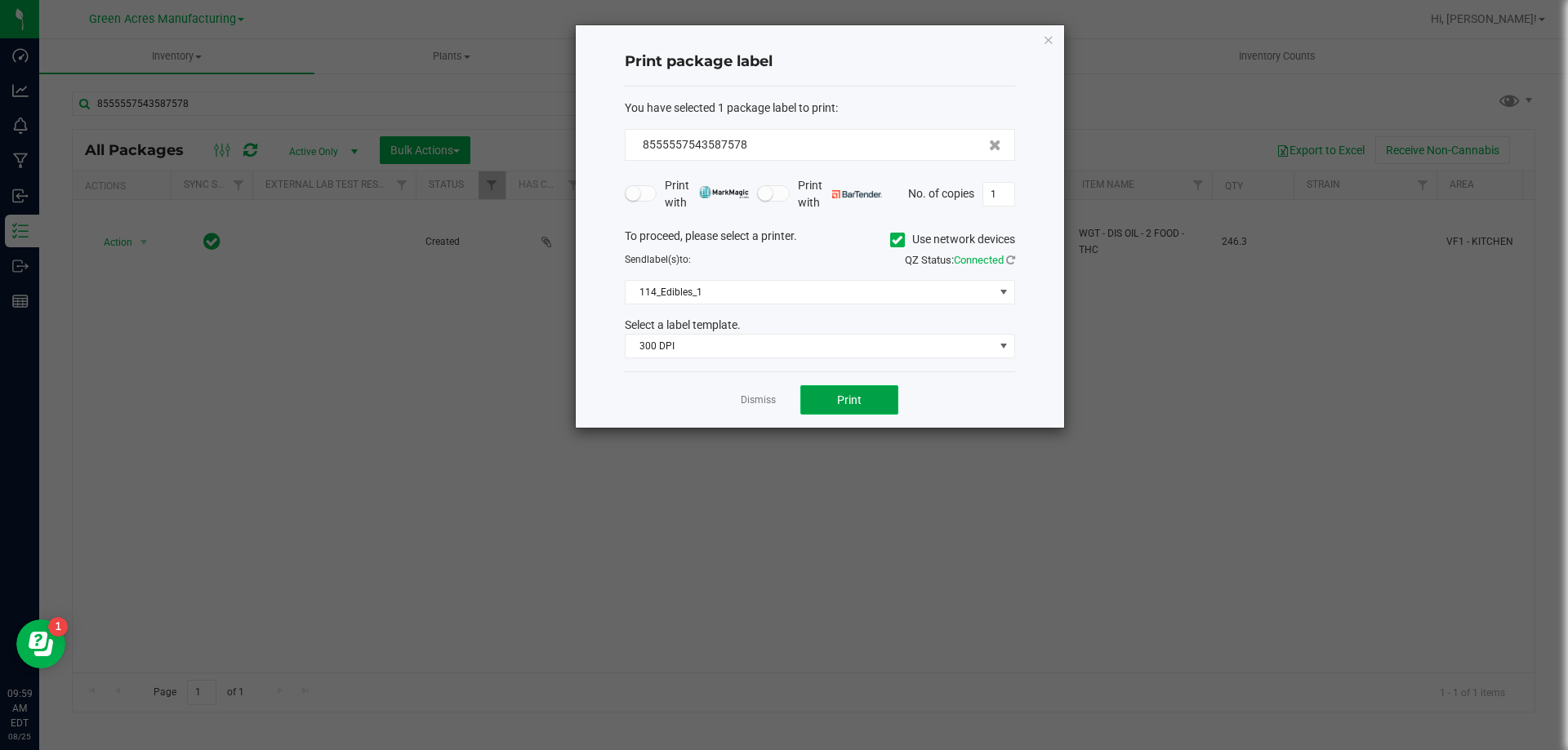
click at [828, 395] on button "Print" at bounding box center [849, 400] width 98 height 29
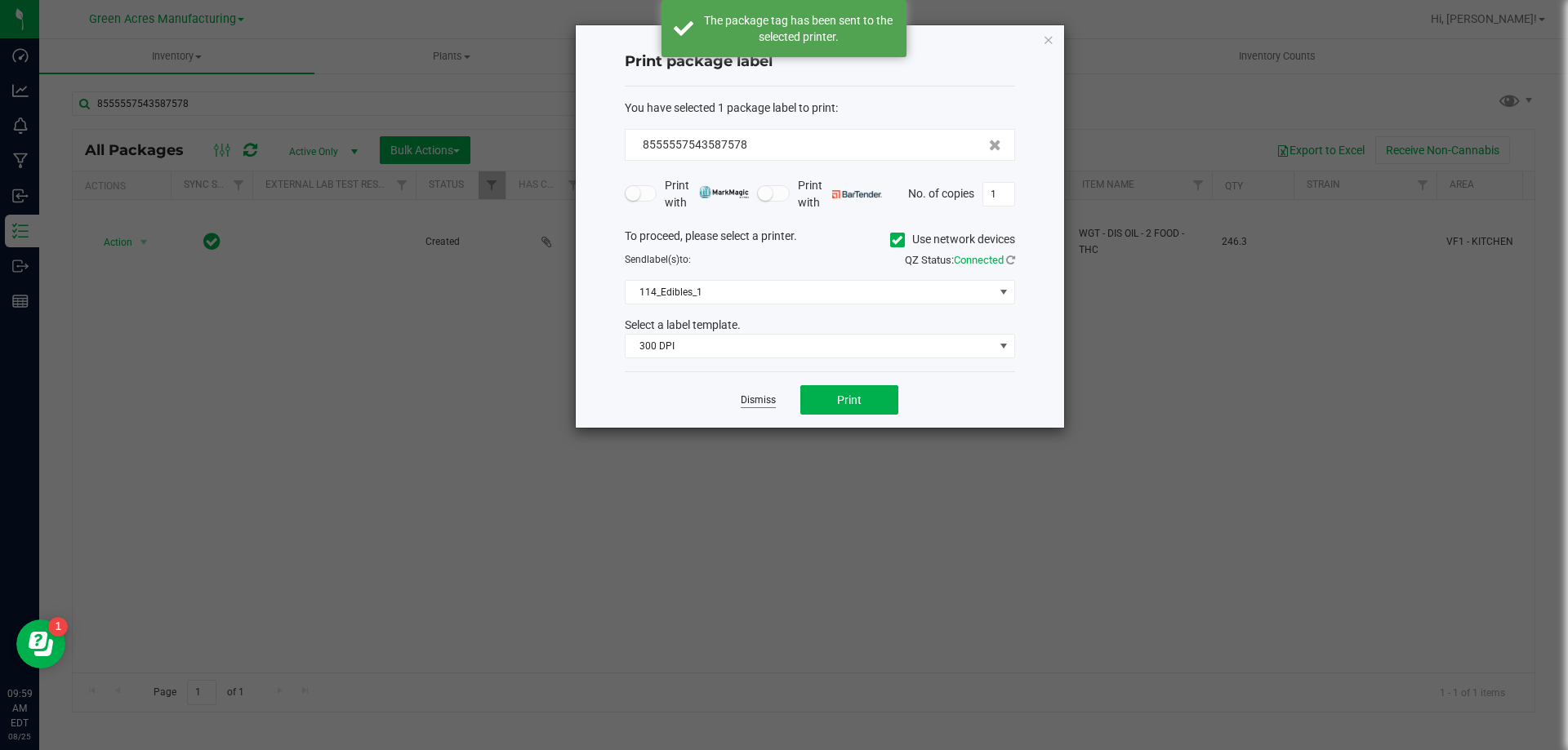
click at [764, 398] on link "Dismiss" at bounding box center [757, 401] width 35 height 14
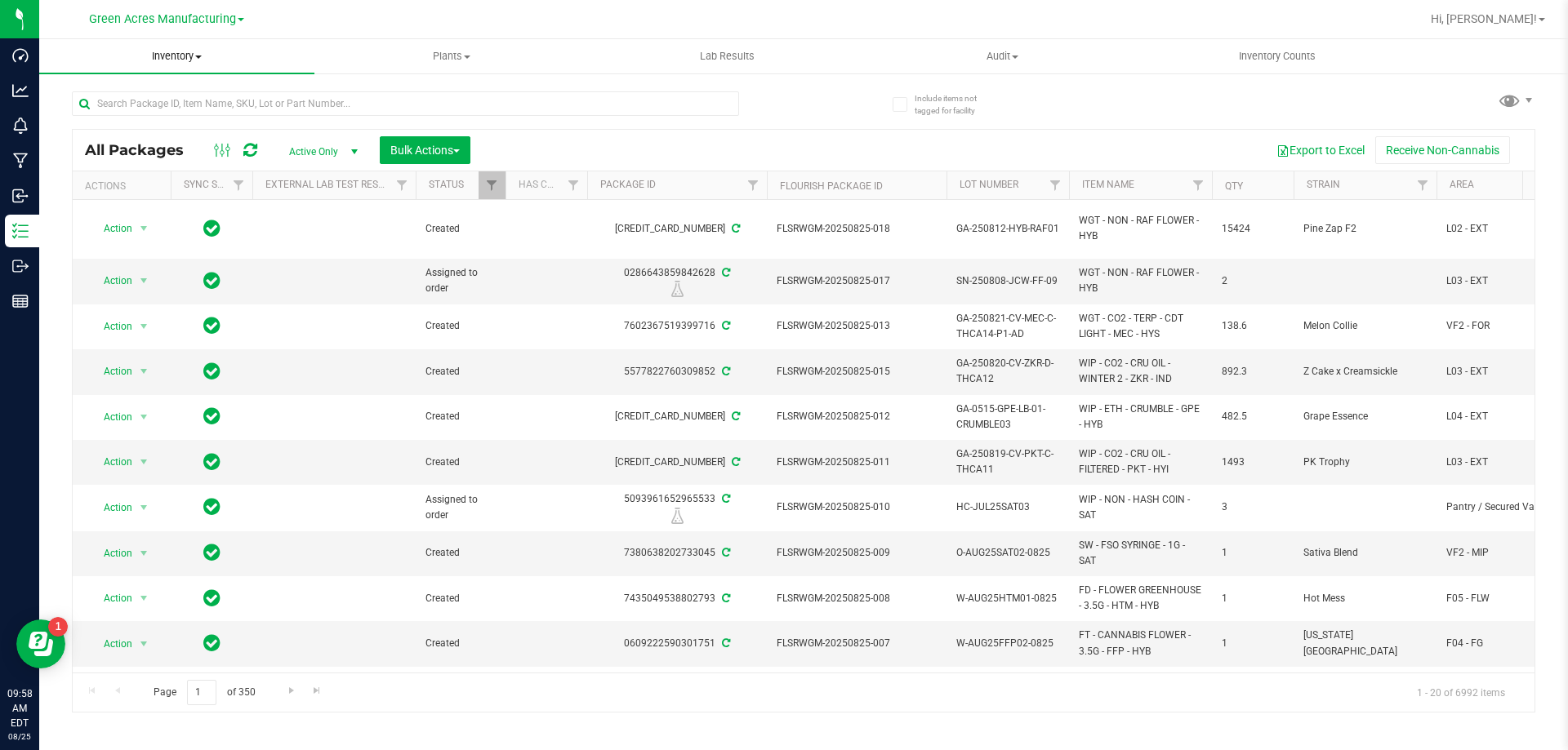
click at [180, 57] on span "Inventory" at bounding box center [176, 56] width 275 height 14
click at [168, 198] on span "From bill of materials" at bounding box center [113, 197] width 148 height 14
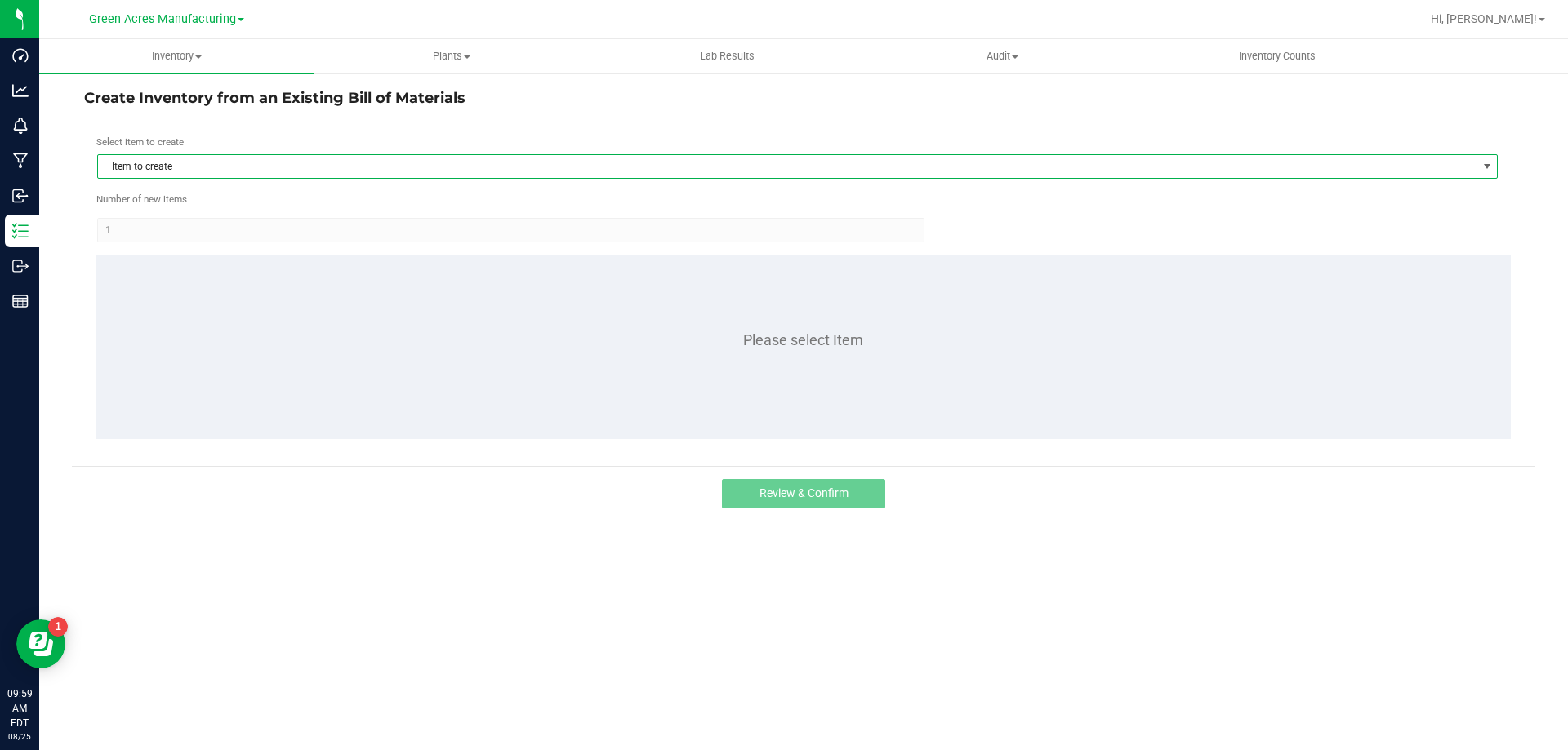
click at [212, 166] on span "Item to create" at bounding box center [787, 167] width 1378 height 23
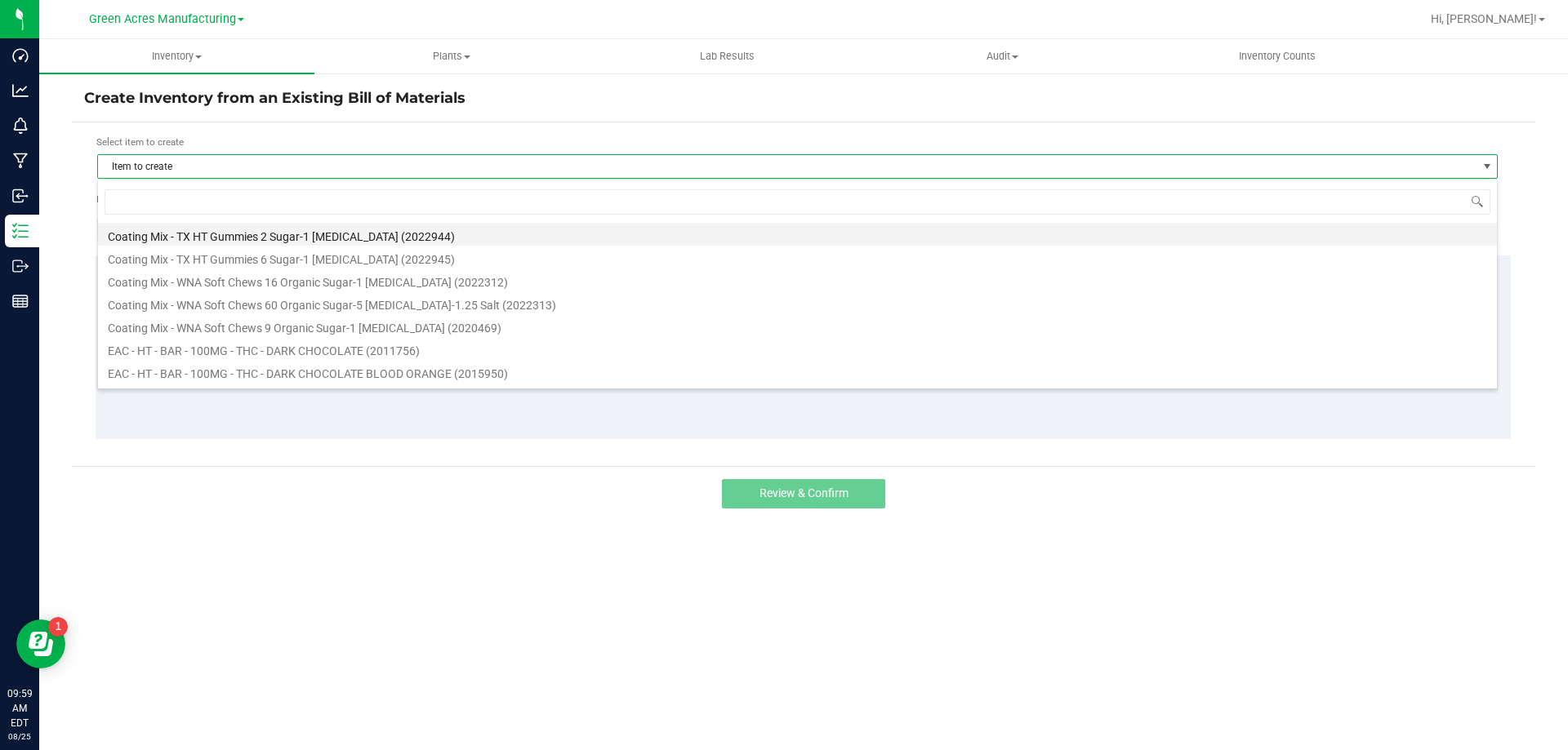
scroll to position [24, 1401]
click at [208, 190] on input at bounding box center [796, 202] width 1385 height 25
type input "mint"
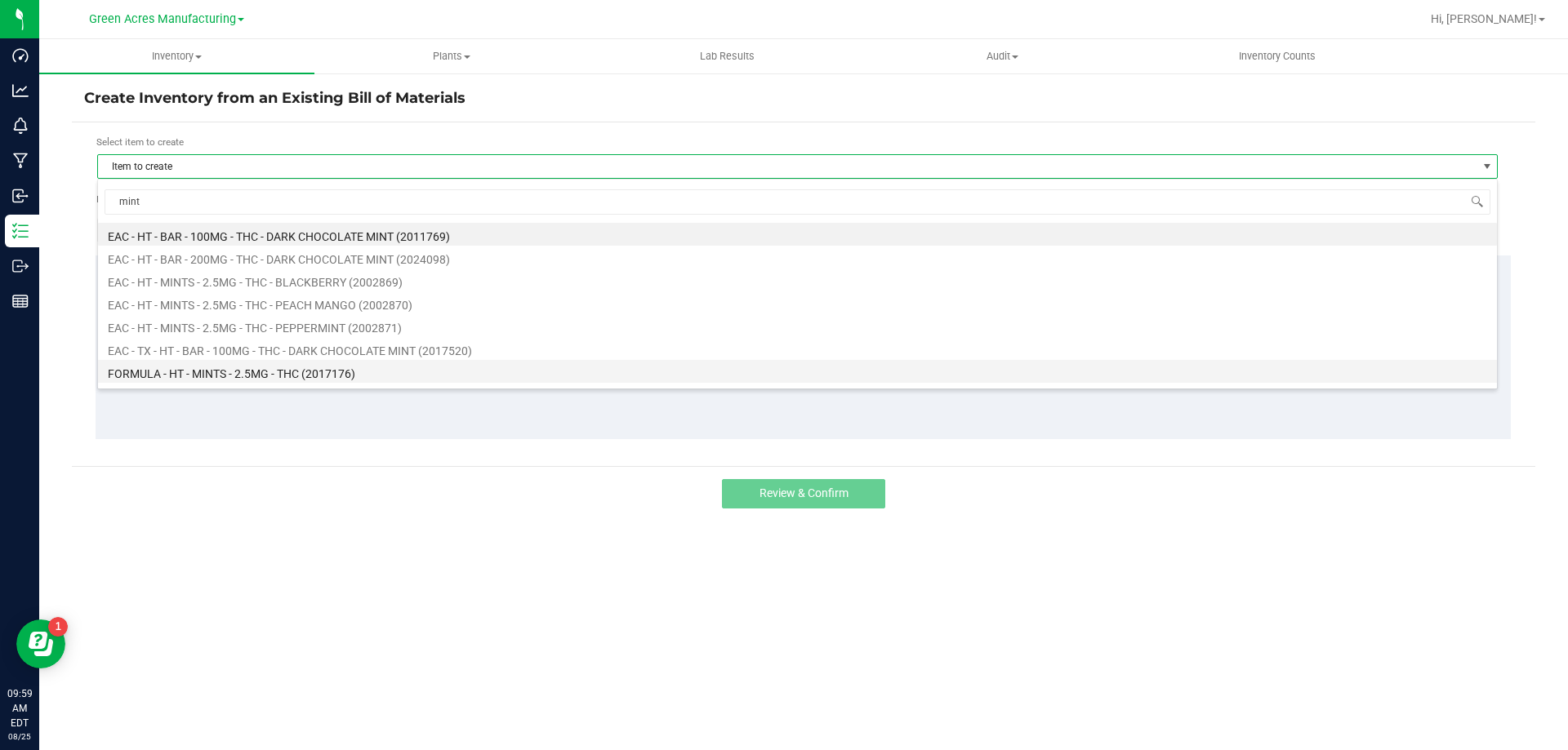
click at [239, 378] on li "FORMULA - HT - MINTS - 2.5MG - THC (2017176)" at bounding box center [797, 371] width 1399 height 23
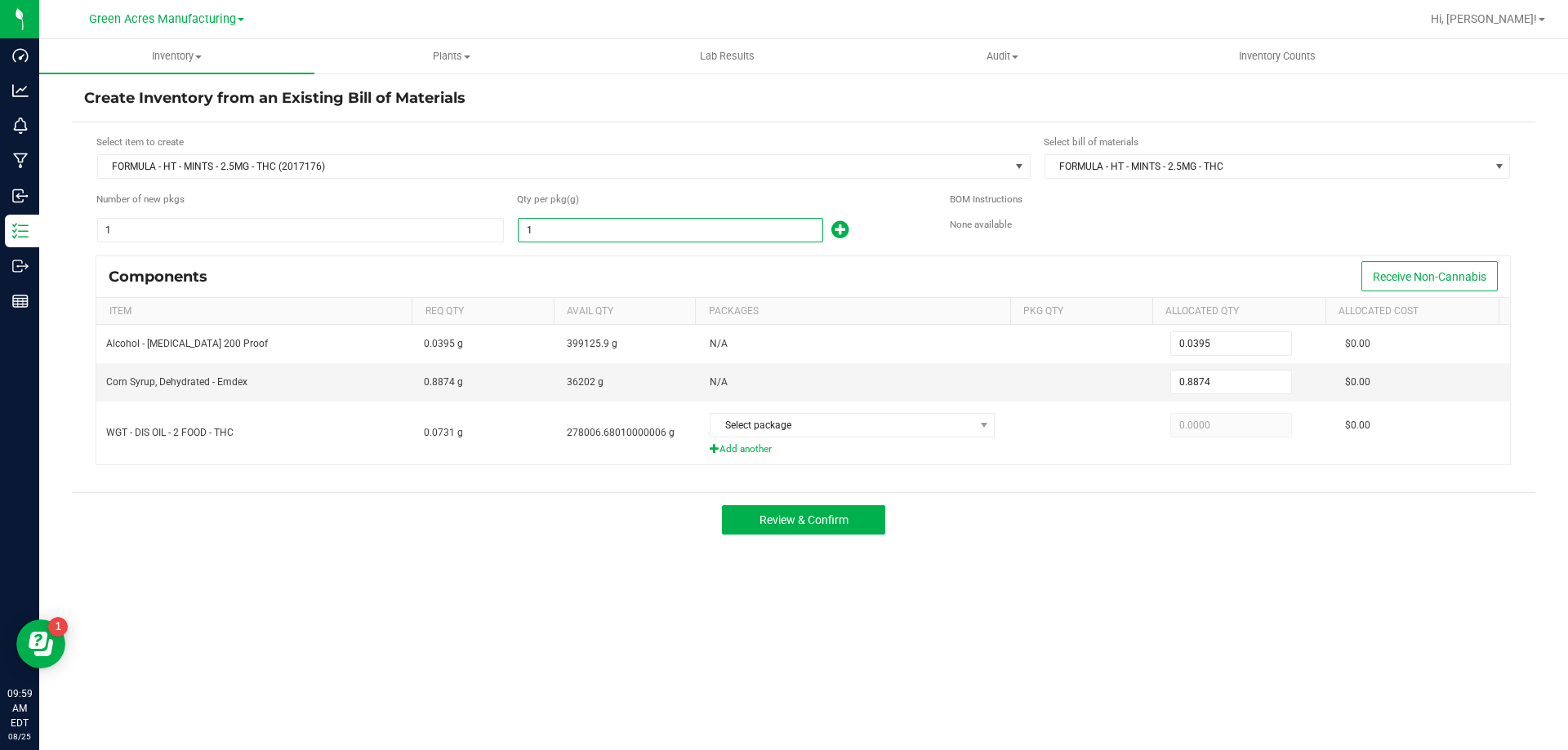
click at [571, 230] on input "1" at bounding box center [670, 231] width 304 height 23
type input "4"
type input "0.1580"
type input "3.5496"
type input "47"
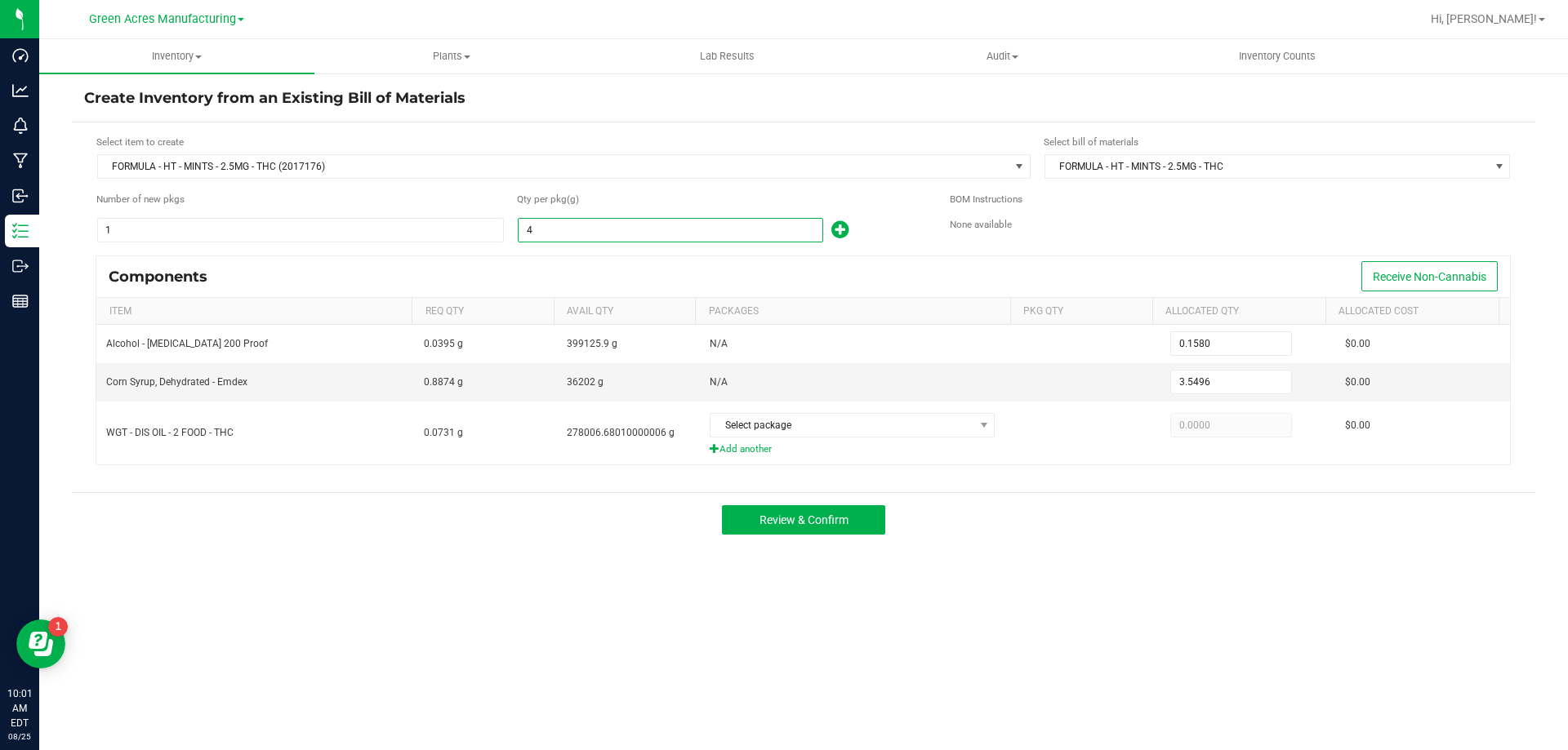
type input "1.8565"
type input "41.7078"
type input "471"
type input "18.6045"
type input "417.9654"
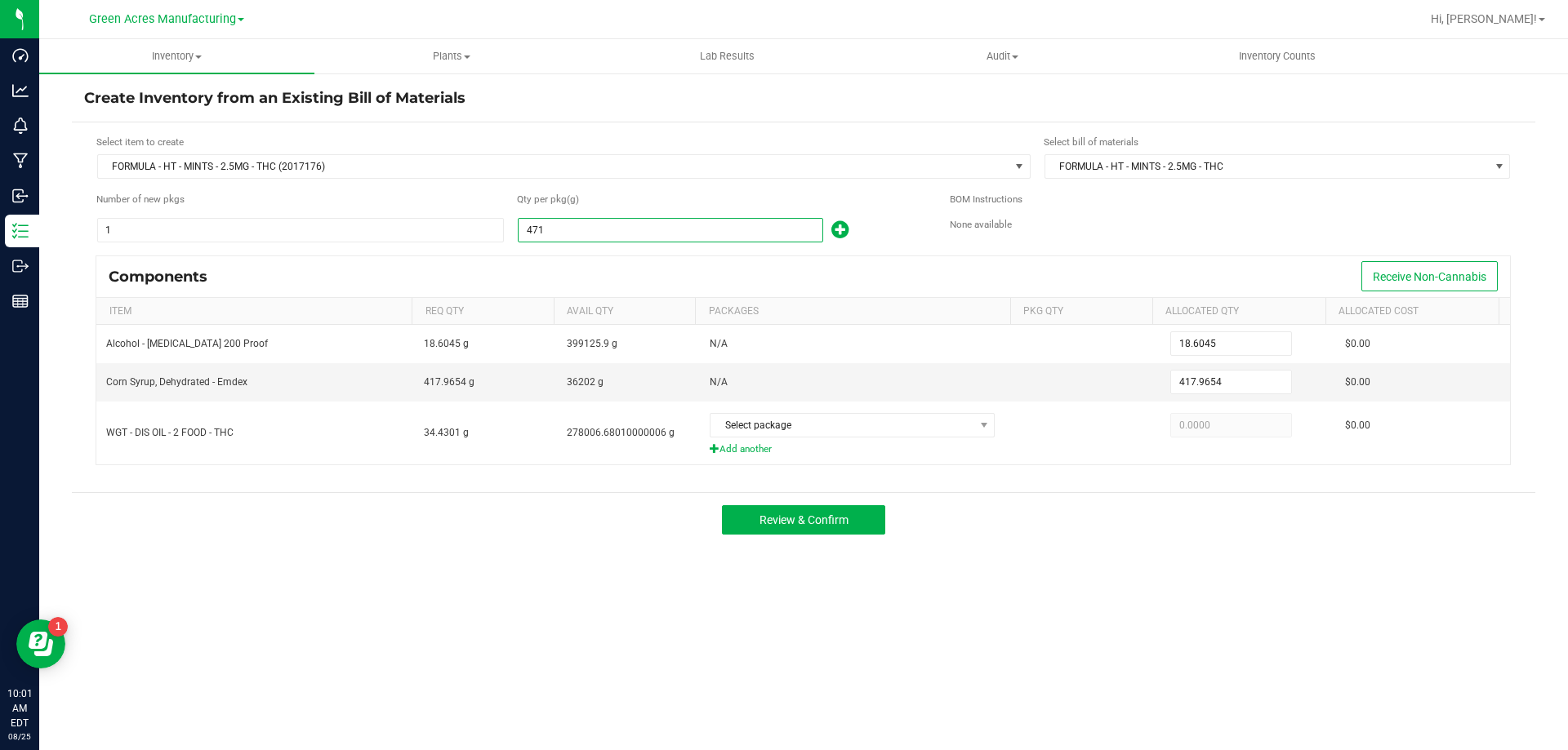
type input "4711"
type input "186.0845"
type input "4,180.5414"
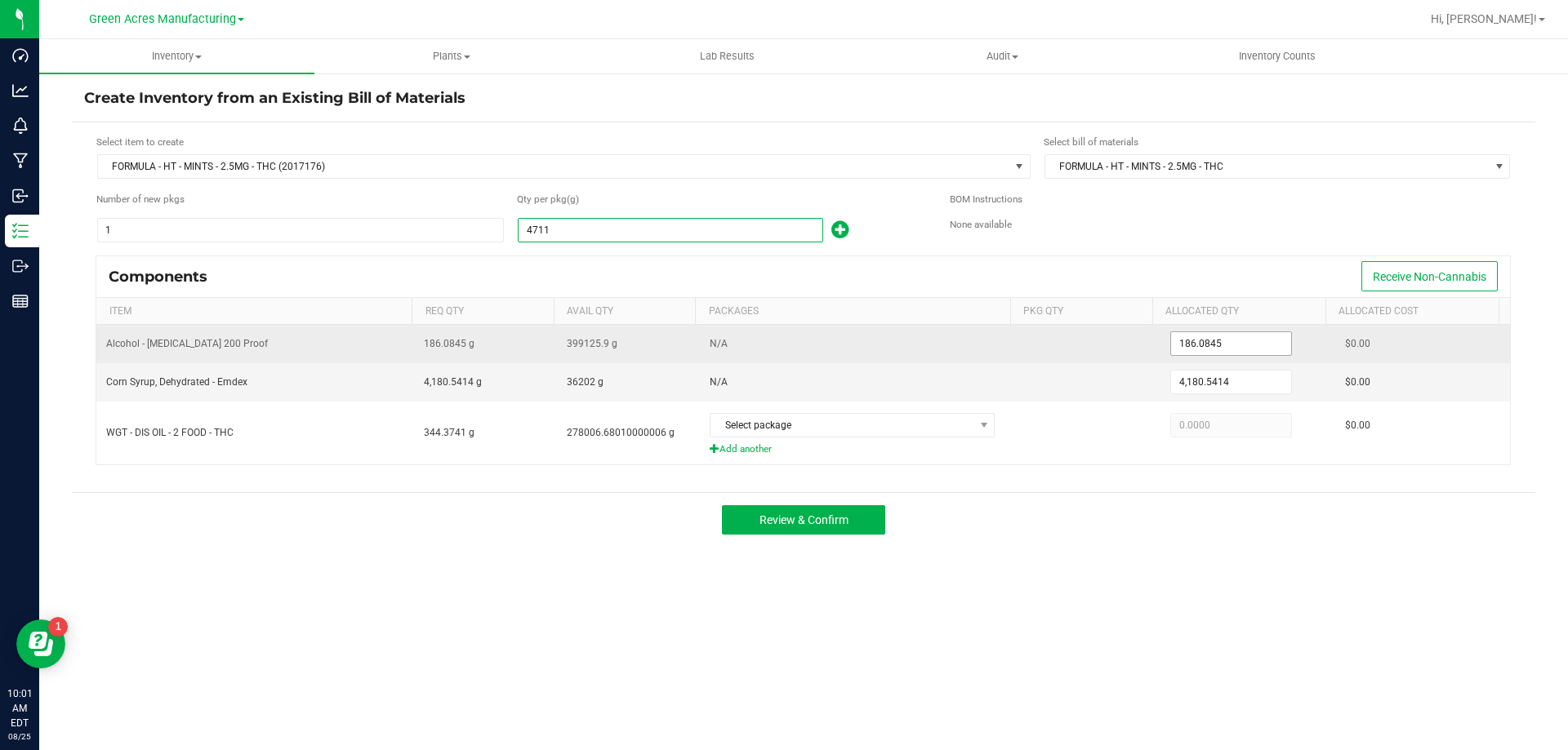
type input "4,711.0000"
click at [1228, 346] on input "186.0845" at bounding box center [1230, 344] width 120 height 23
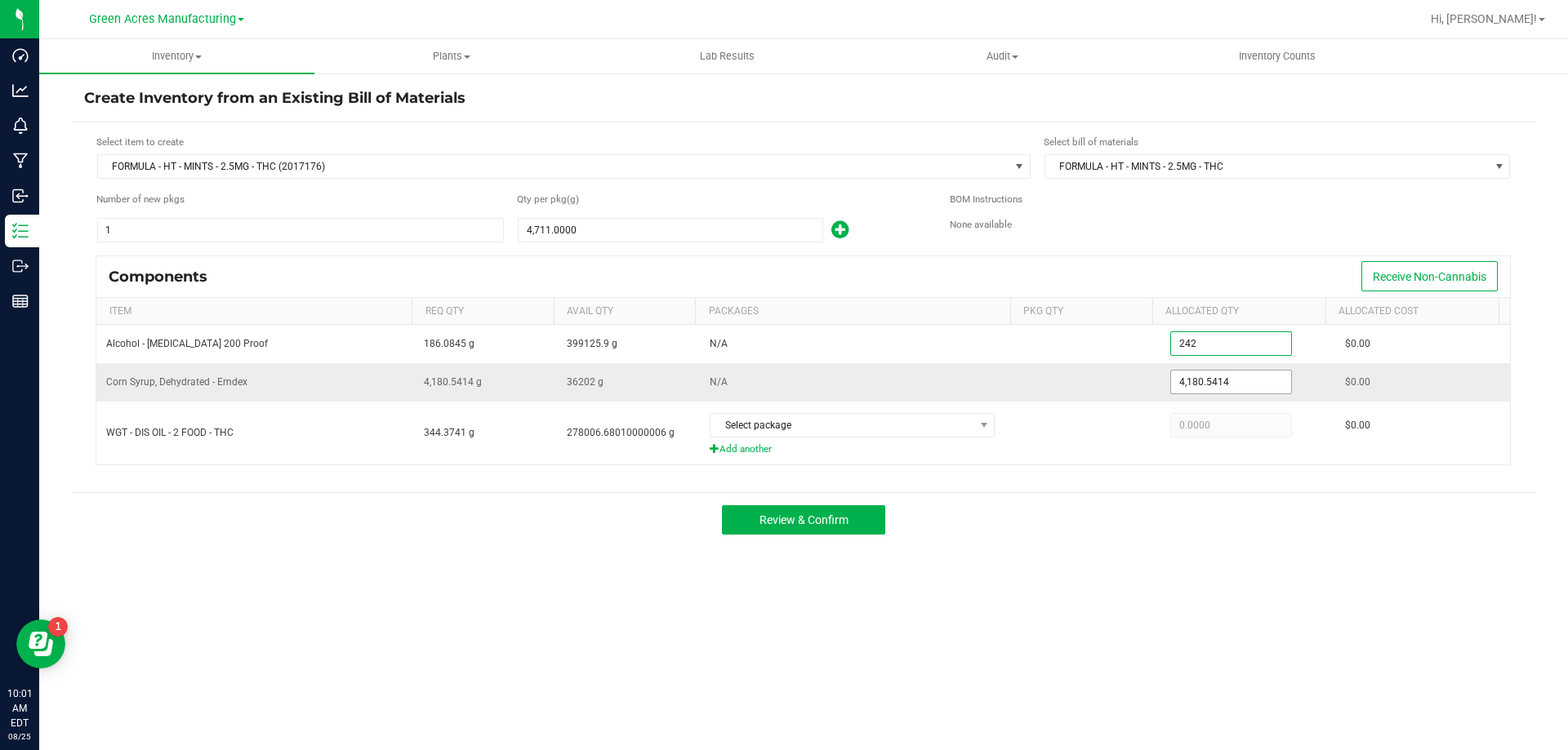
type input "242.0000"
click at [1221, 387] on input "4180.5414" at bounding box center [1230, 382] width 120 height 23
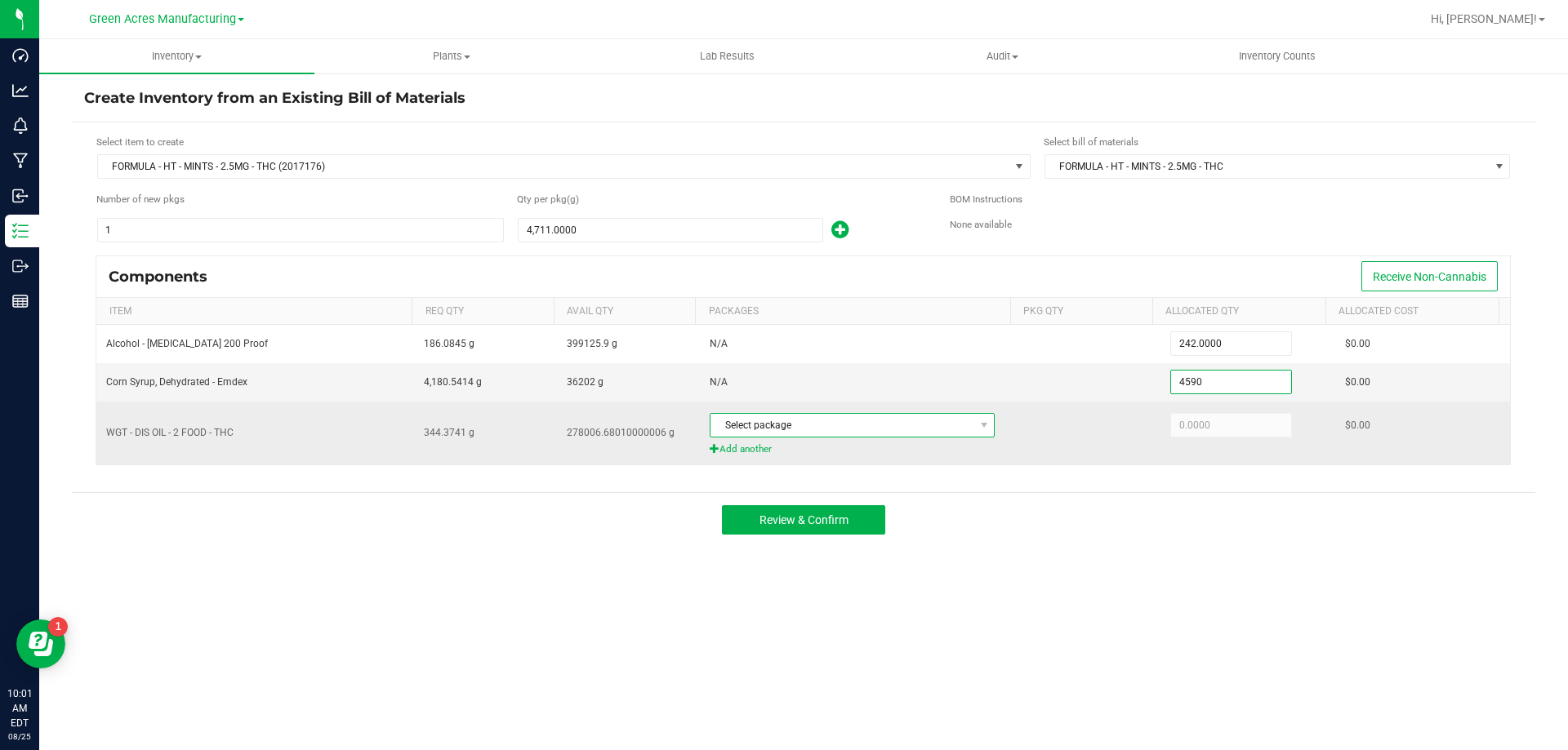
type input "4,590.0000"
click at [925, 429] on span "Select package" at bounding box center [841, 426] width 263 height 23
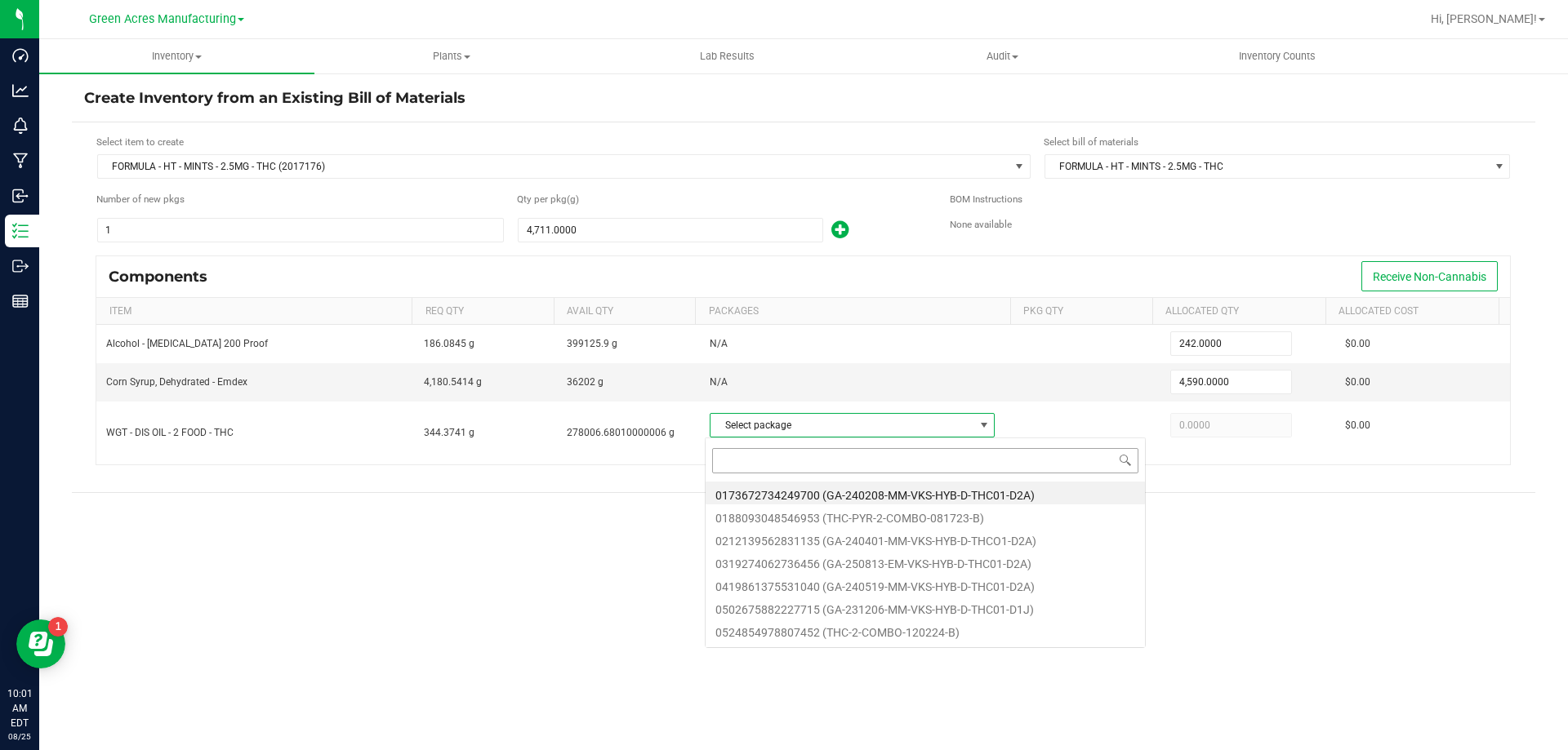
scroll to position [24, 282]
click at [849, 464] on input at bounding box center [925, 461] width 426 height 25
drag, startPoint x: 849, startPoint y: 464, endPoint x: 773, endPoint y: 470, distance: 76.2
click at [773, 470] on input at bounding box center [925, 461] width 426 height 25
type input "8555557543587578"
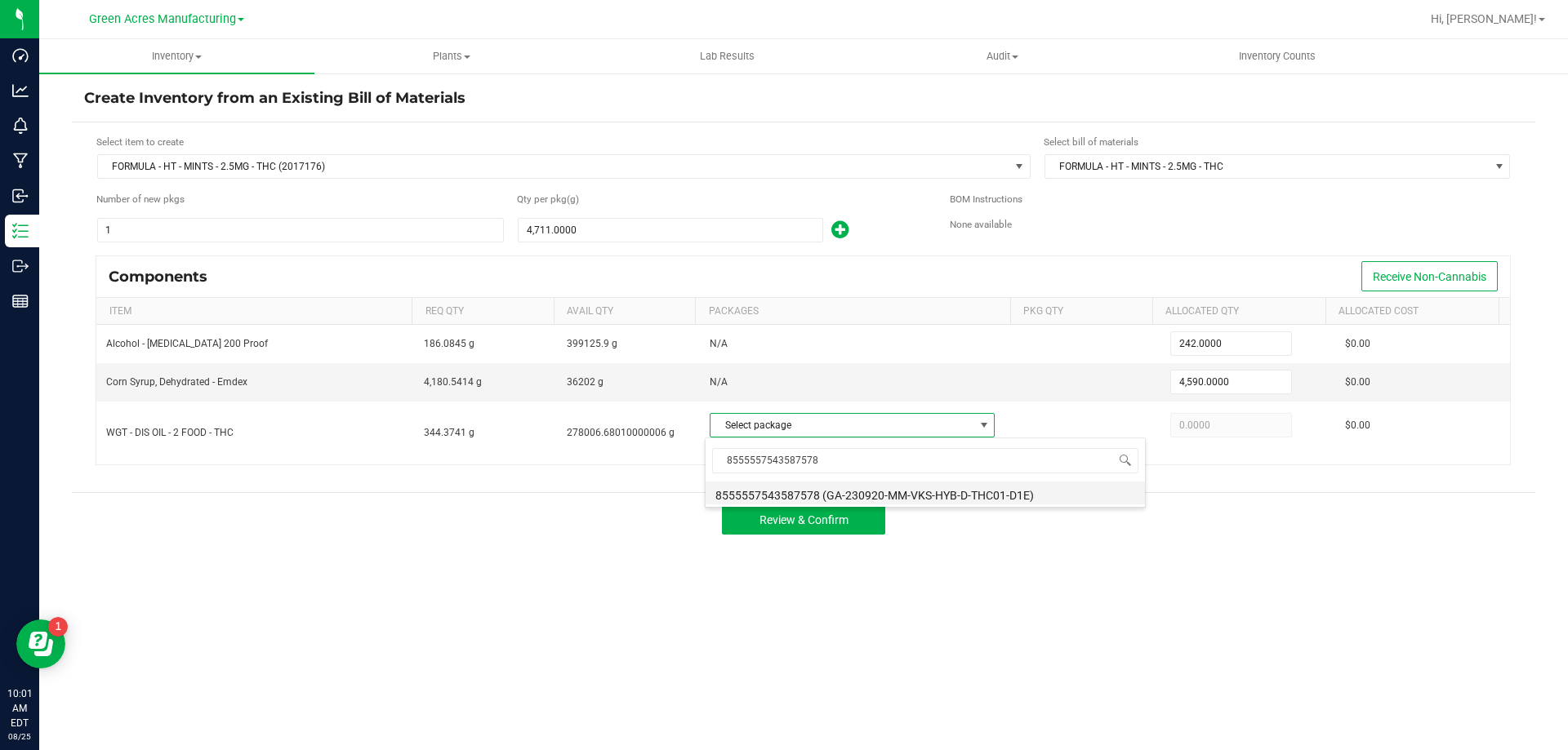
click at [774, 492] on li "8555557543587578 (GA-230920-MM-VKS-HYB-D-THC01-D1E)" at bounding box center [925, 493] width 439 height 23
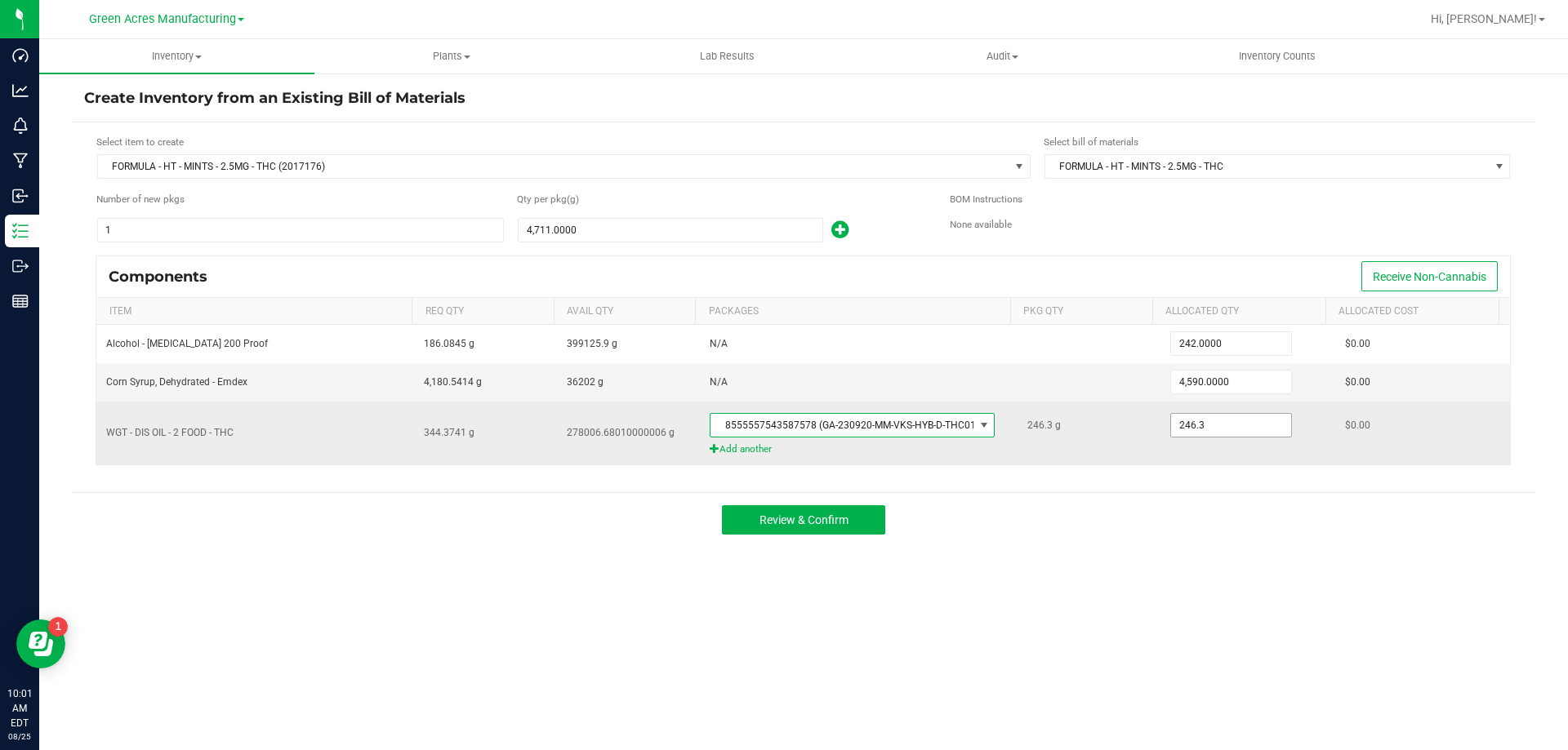
click at [1261, 424] on input "246.3" at bounding box center [1230, 426] width 120 height 23
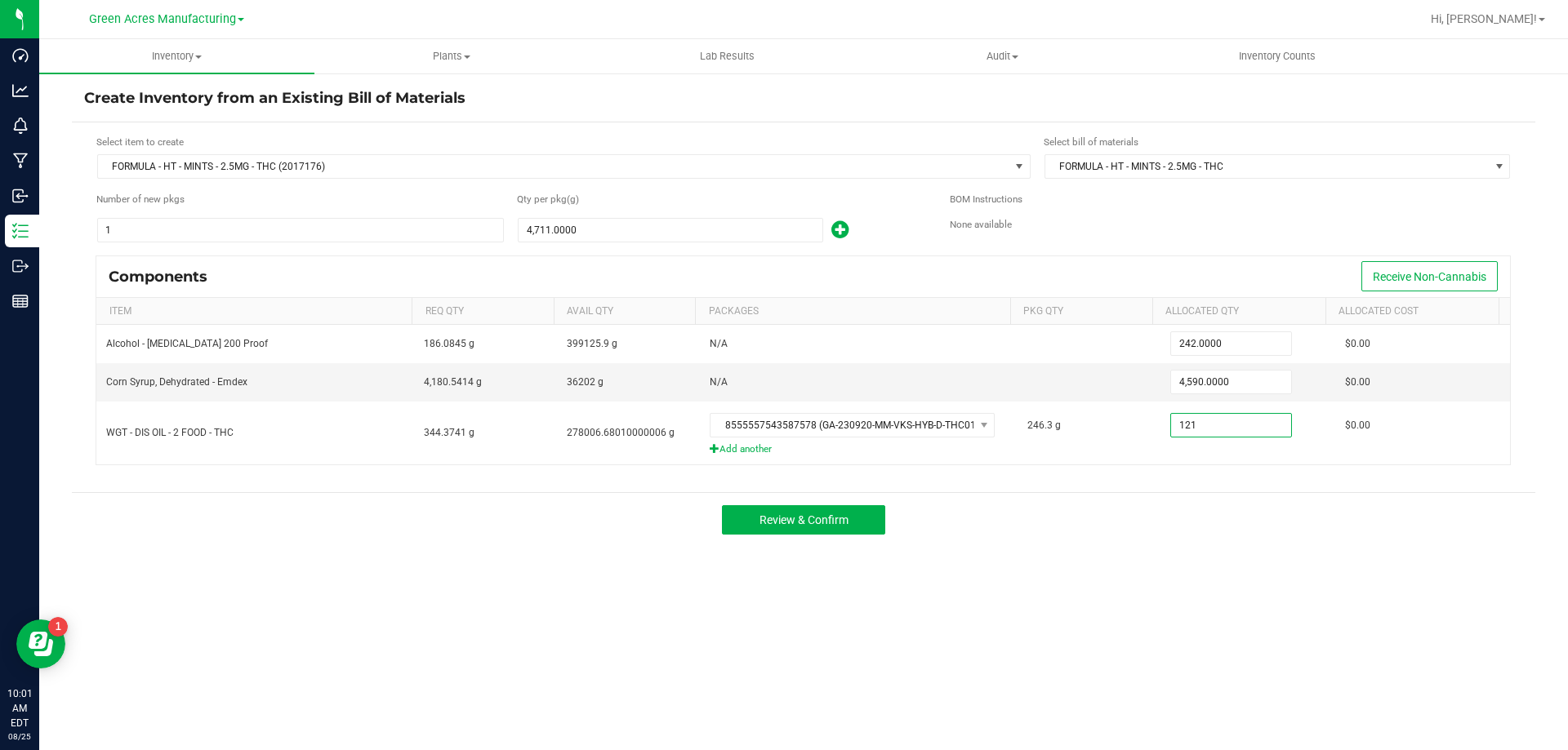
type input "121.0000"
click at [1147, 501] on div "Review & Confirm" at bounding box center [804, 519] width 1464 height 54
click at [748, 526] on button "Review & Confirm" at bounding box center [803, 519] width 163 height 29
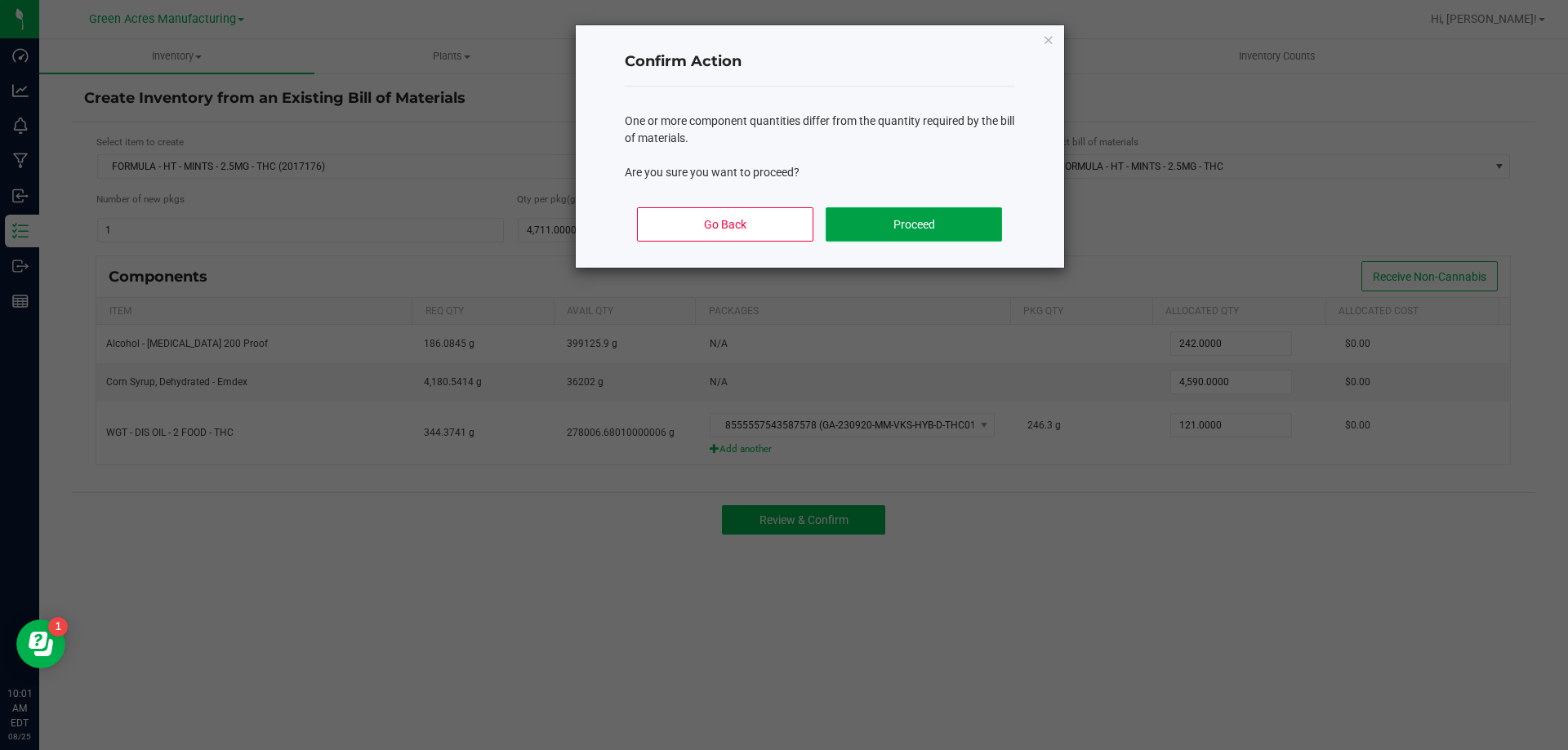
click at [882, 229] on button "Proceed" at bounding box center [913, 224] width 176 height 34
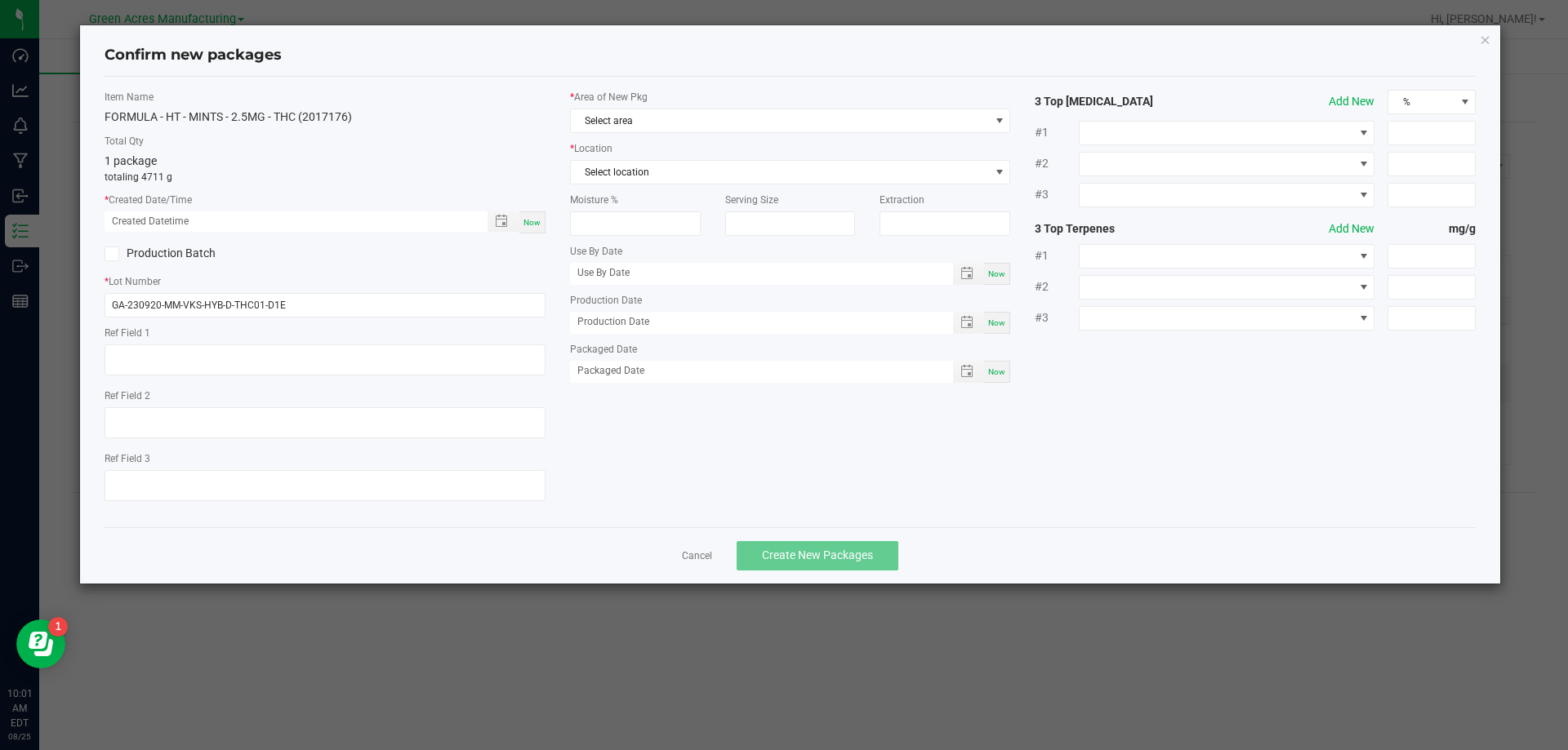
click at [532, 223] on span "Now" at bounding box center [532, 223] width 17 height 9
type input "[DATE] 10:01 AM"
drag, startPoint x: 301, startPoint y: 306, endPoint x: 47, endPoint y: 307, distance: 254.0
click at [47, 307] on ngb-modal-window "Confirm new packages Item Name FORMULA - HT - MINTS - 2.5MG - THC (2017176) Tot…" at bounding box center [790, 375] width 1580 height 750
type input "S"
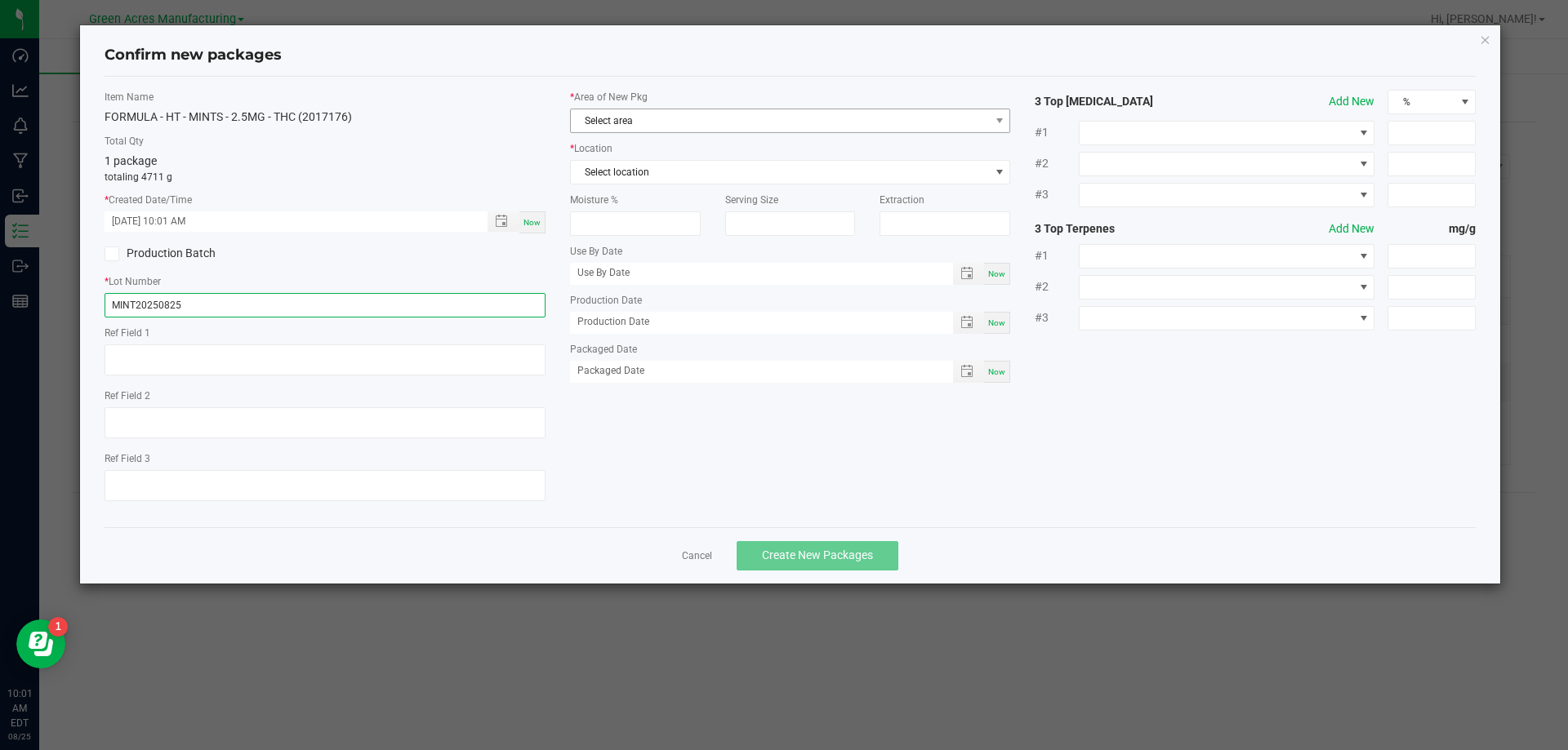
type input "MINT20250825"
click at [651, 111] on span "Select area" at bounding box center [780, 121] width 419 height 23
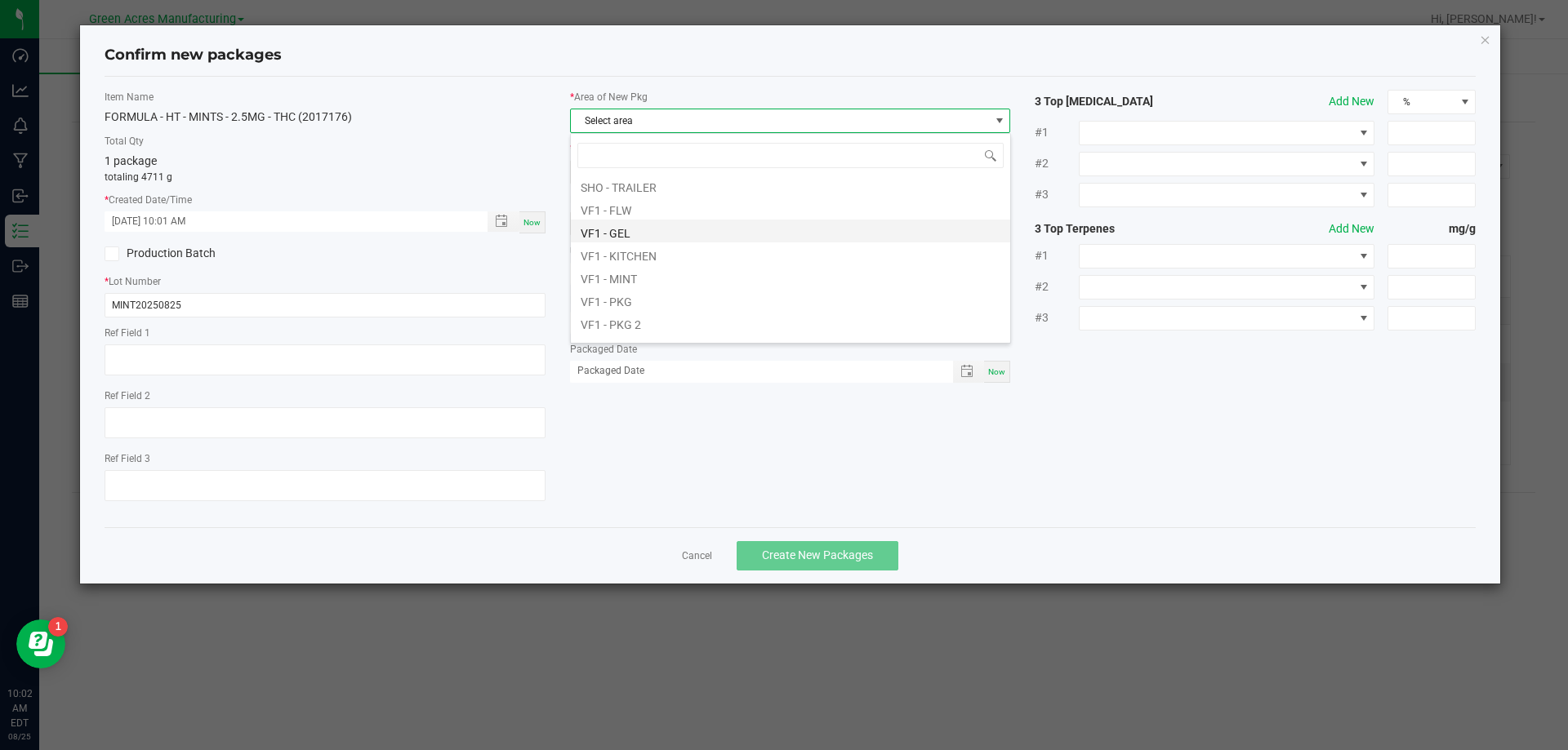
scroll to position [735, 0]
click at [604, 191] on li "VF1 - MINT" at bounding box center [790, 184] width 439 height 23
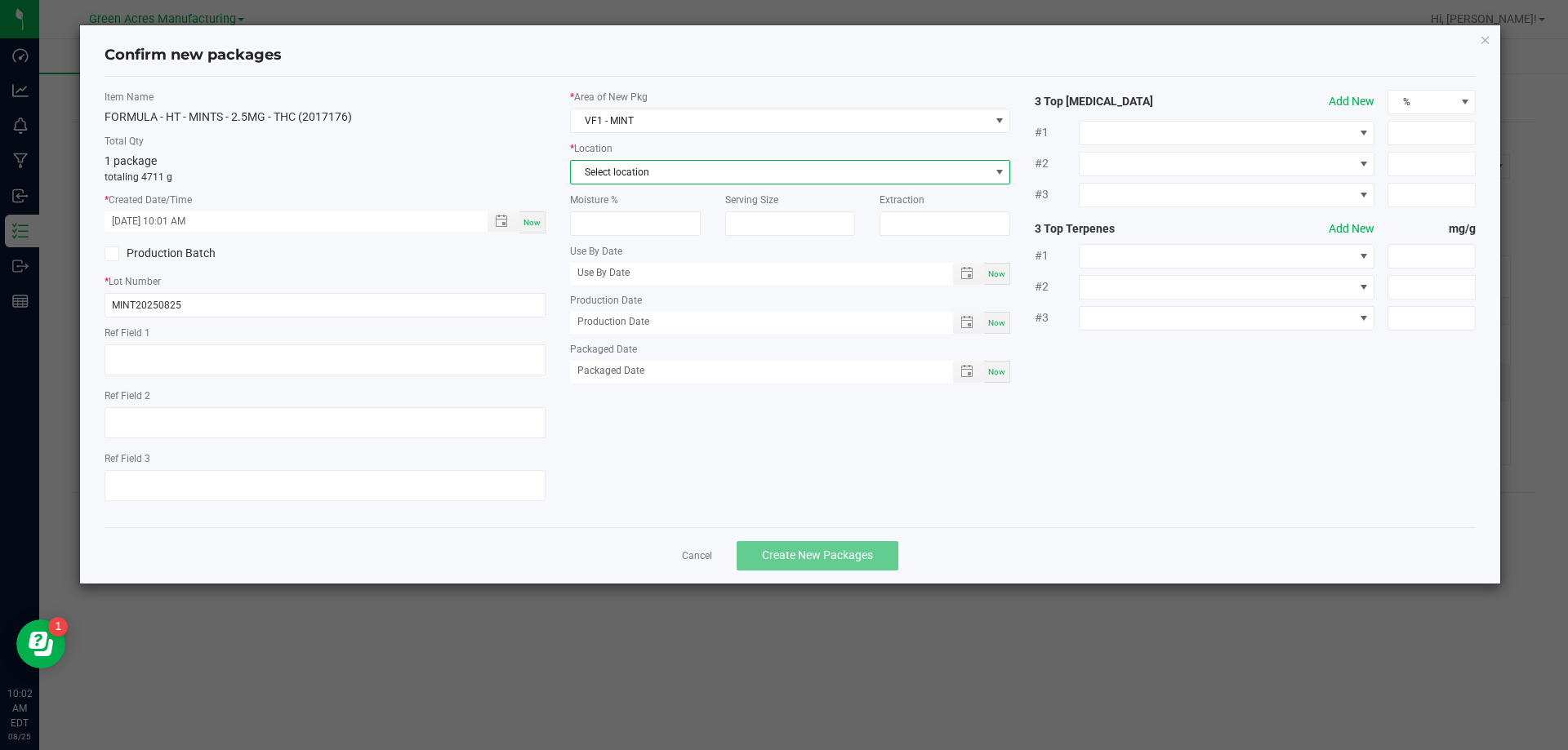
click at [631, 172] on span "Select location" at bounding box center [780, 173] width 419 height 23
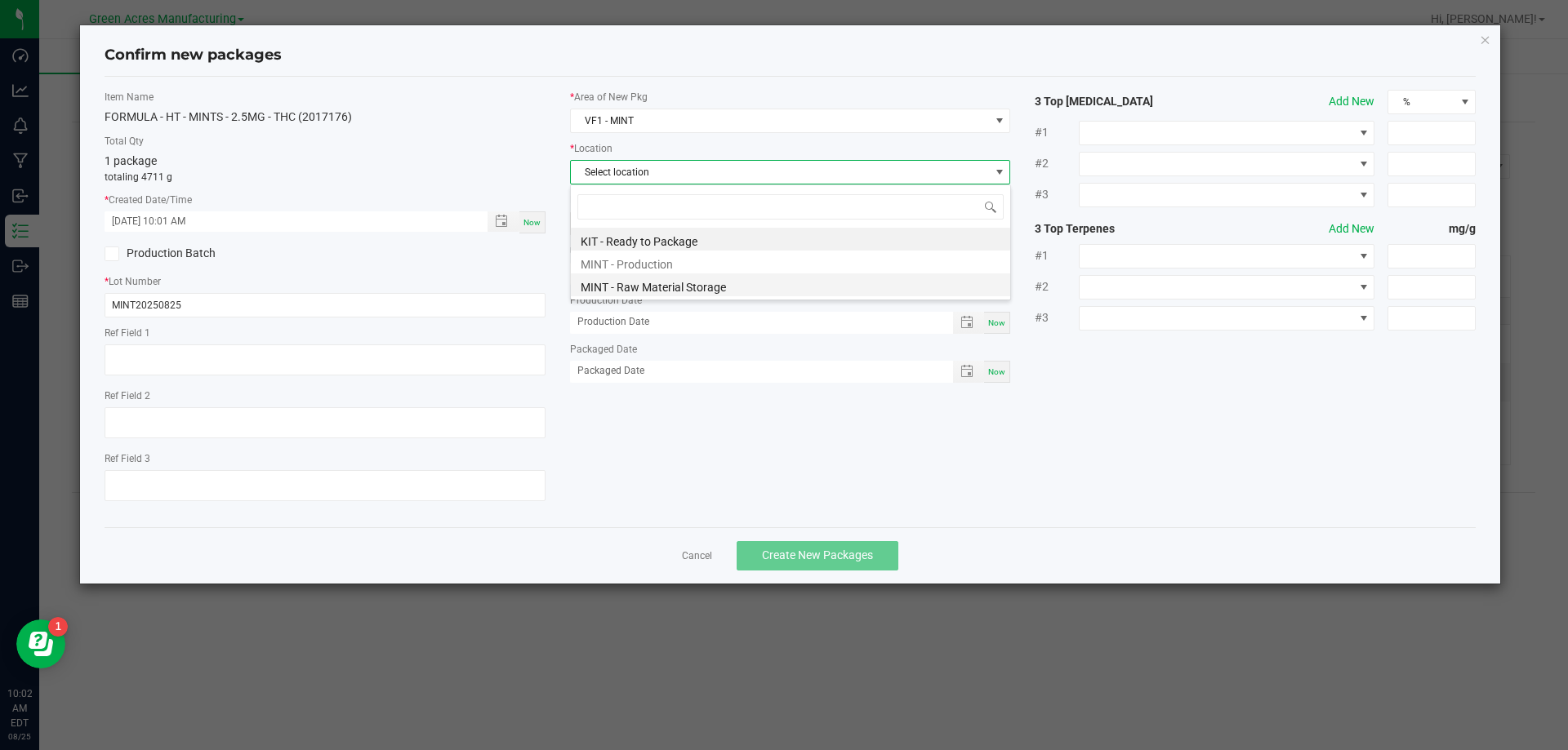
scroll to position [24, 441]
click at [632, 261] on li "MINT - Production" at bounding box center [790, 262] width 439 height 23
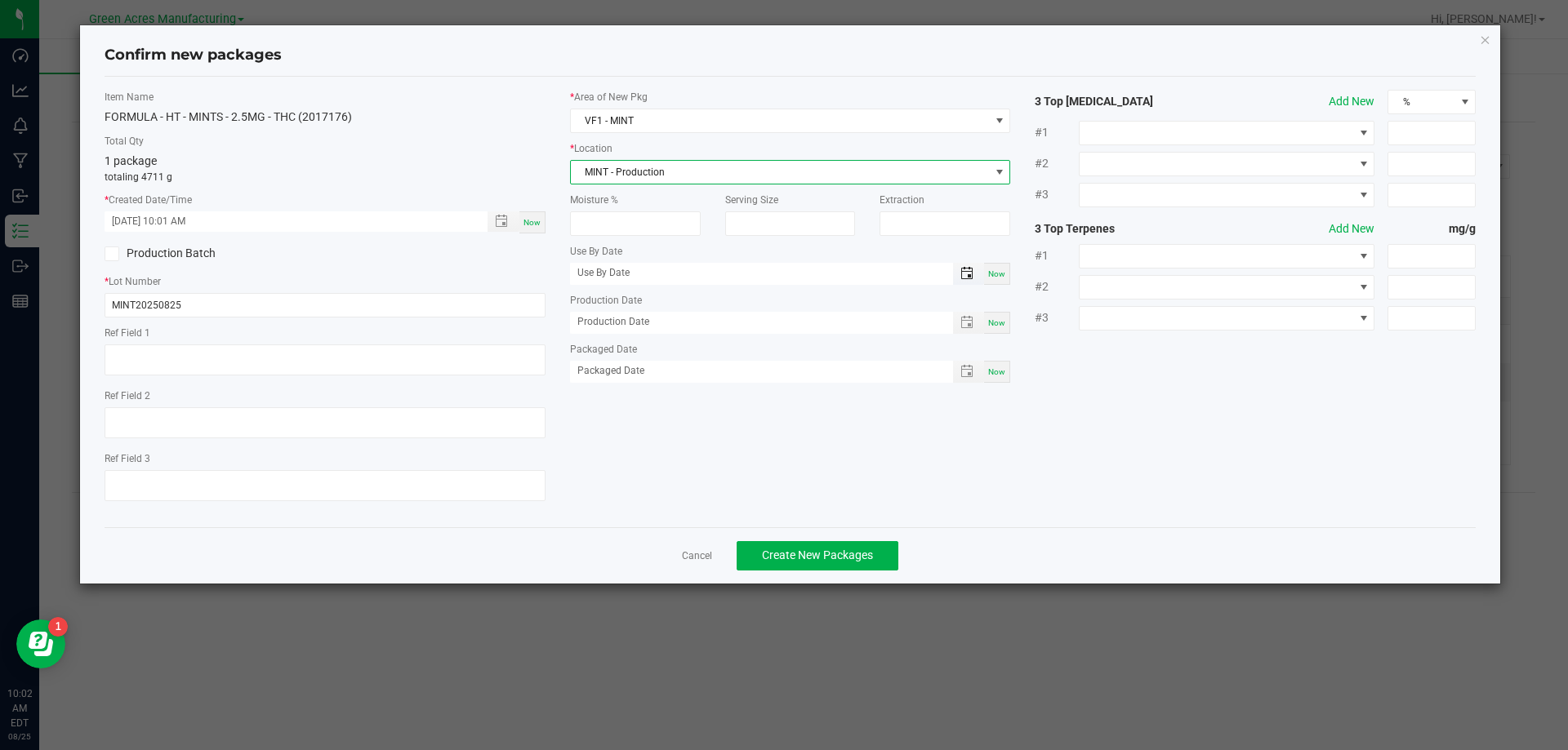
click at [972, 272] on span "Toggle popup" at bounding box center [967, 273] width 13 height 13
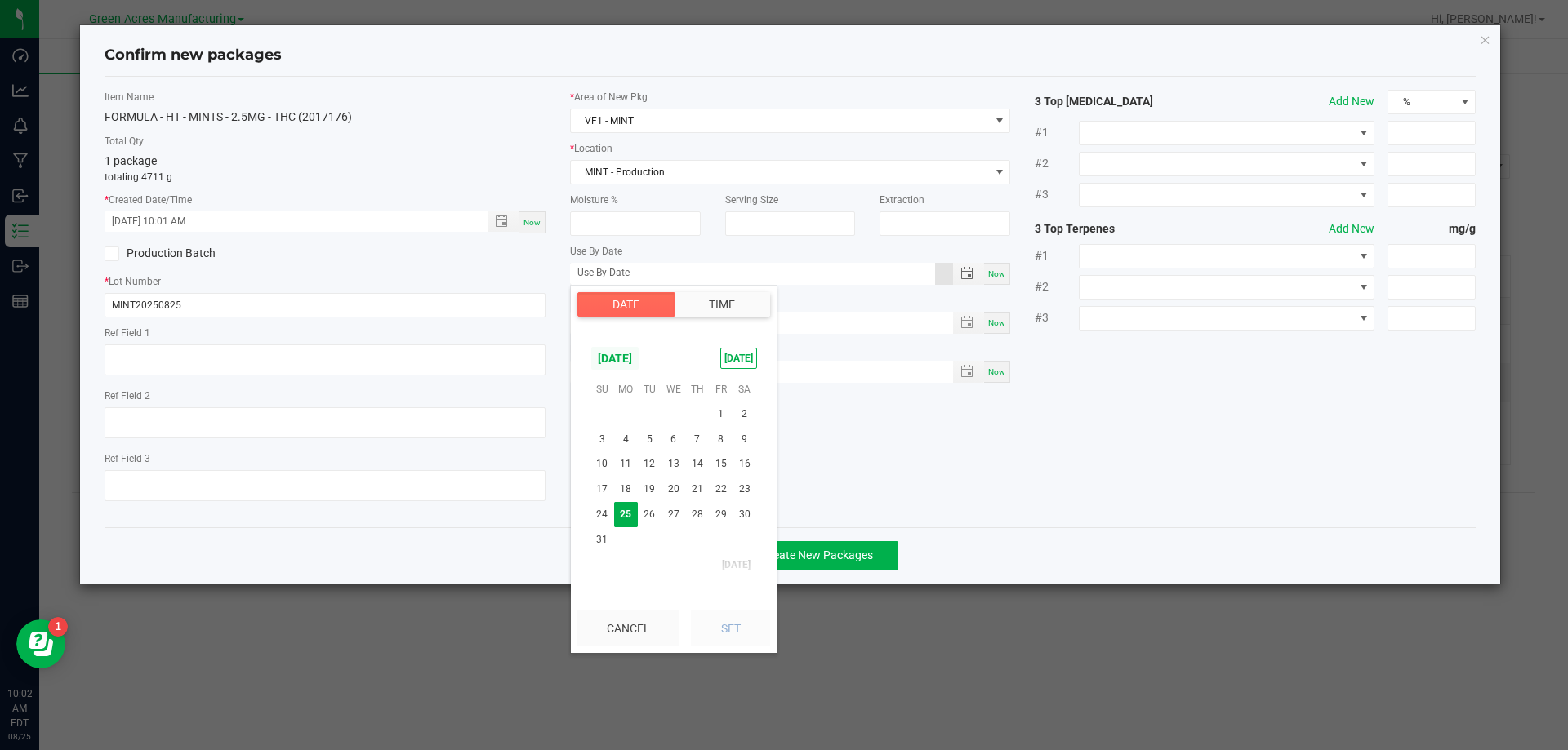
click at [640, 370] on span "[DATE]" at bounding box center [615, 358] width 49 height 24
click at [674, 510] on span "Mar" at bounding box center [674, 518] width 34 height 34
click at [746, 417] on span "7" at bounding box center [744, 414] width 24 height 25
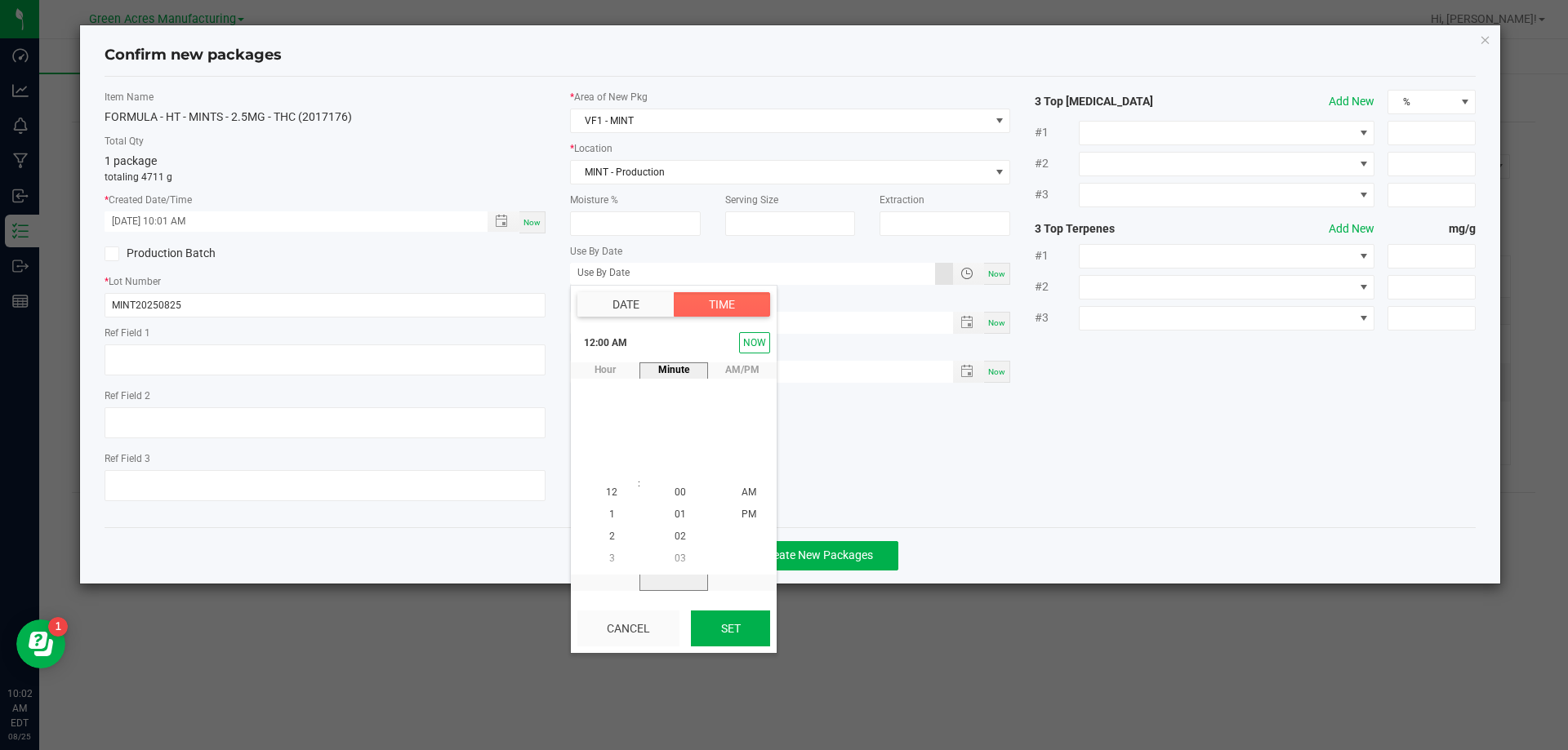
click at [722, 636] on button "Set" at bounding box center [730, 629] width 79 height 36
type input "[DATE]"
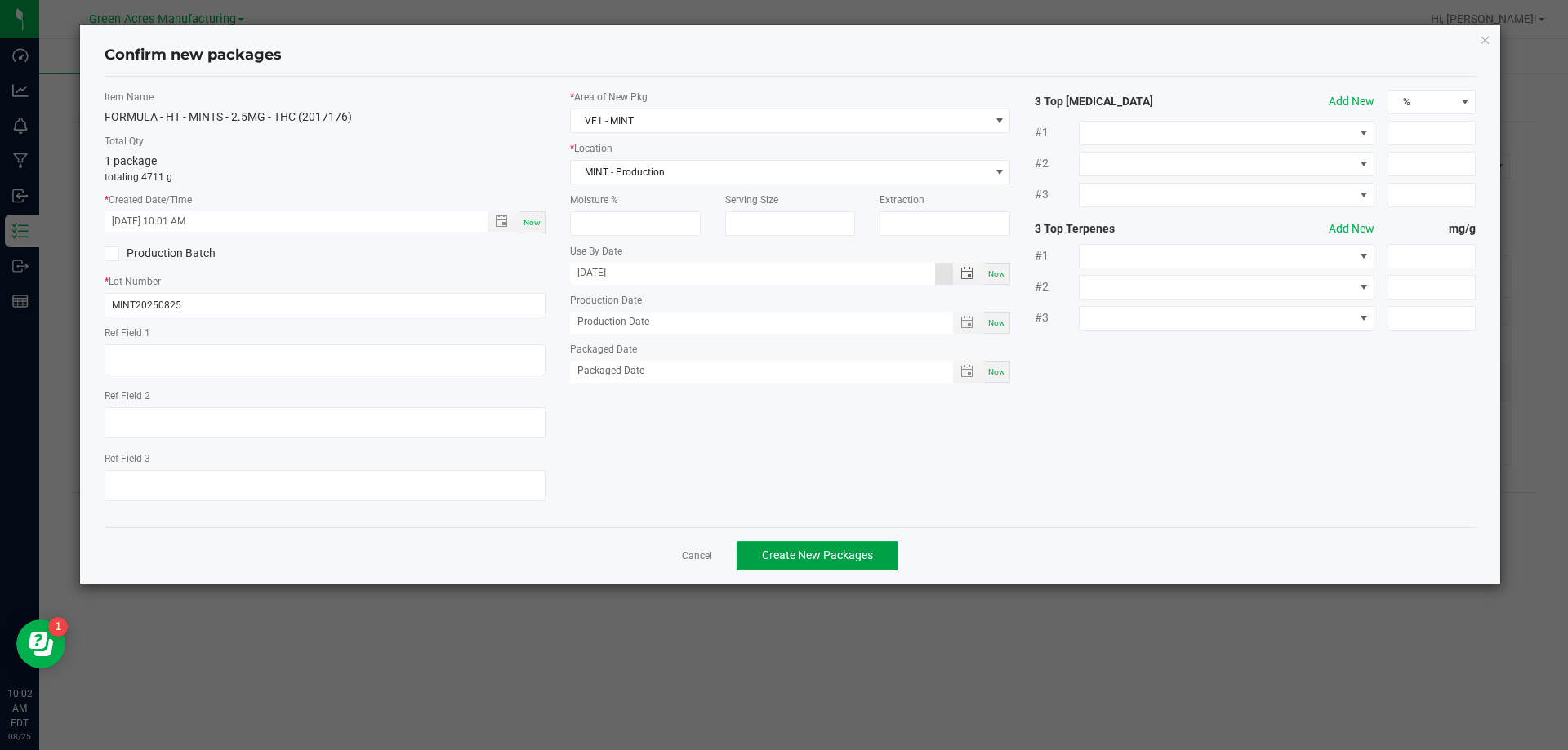
click at [835, 554] on span "Create New Packages" at bounding box center [817, 555] width 111 height 13
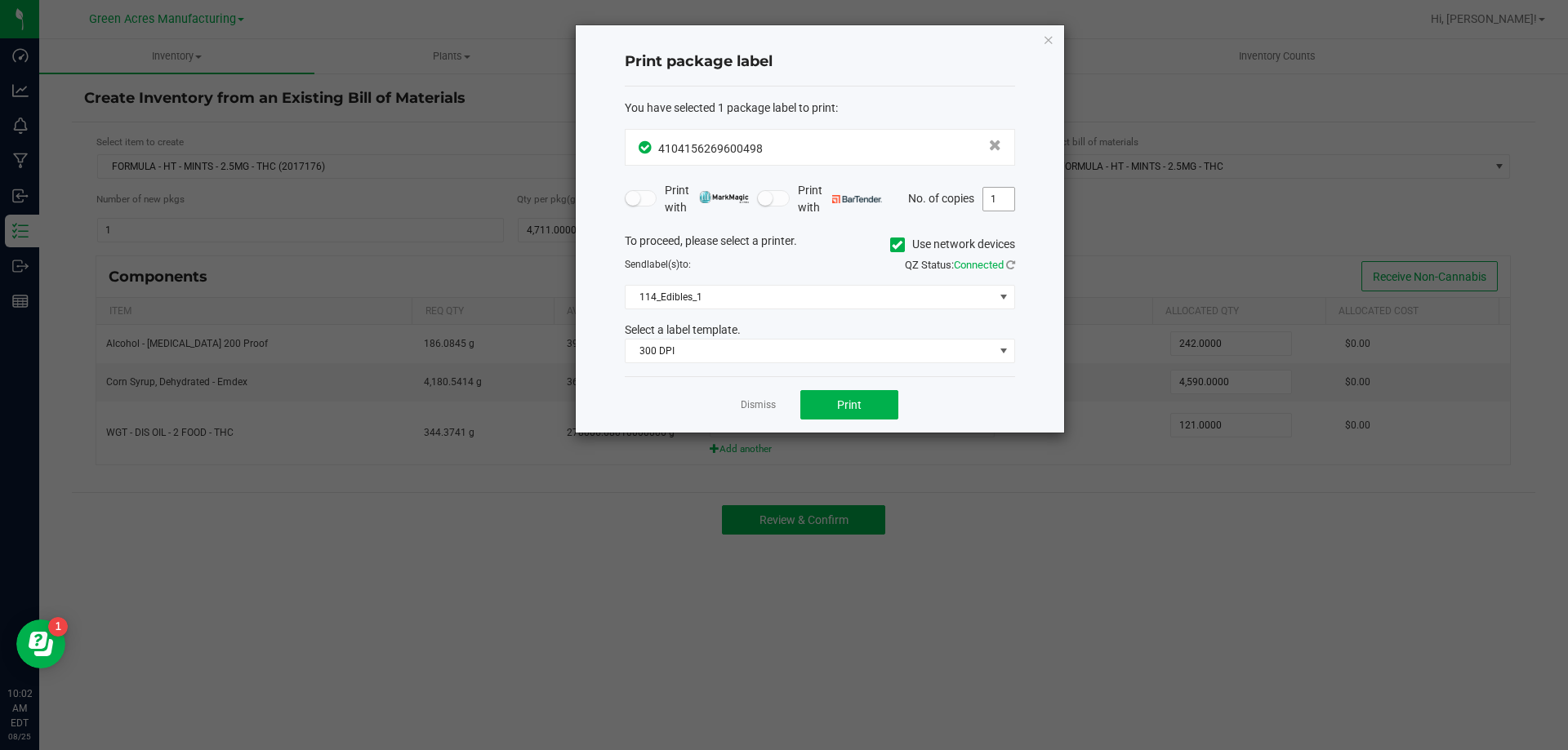
click at [996, 194] on input "1" at bounding box center [999, 200] width 31 height 23
type input "4"
click at [863, 403] on button "Print" at bounding box center [849, 404] width 98 height 29
click at [763, 407] on link "Dismiss" at bounding box center [757, 405] width 35 height 14
